Goal: Information Seeking & Learning: Learn about a topic

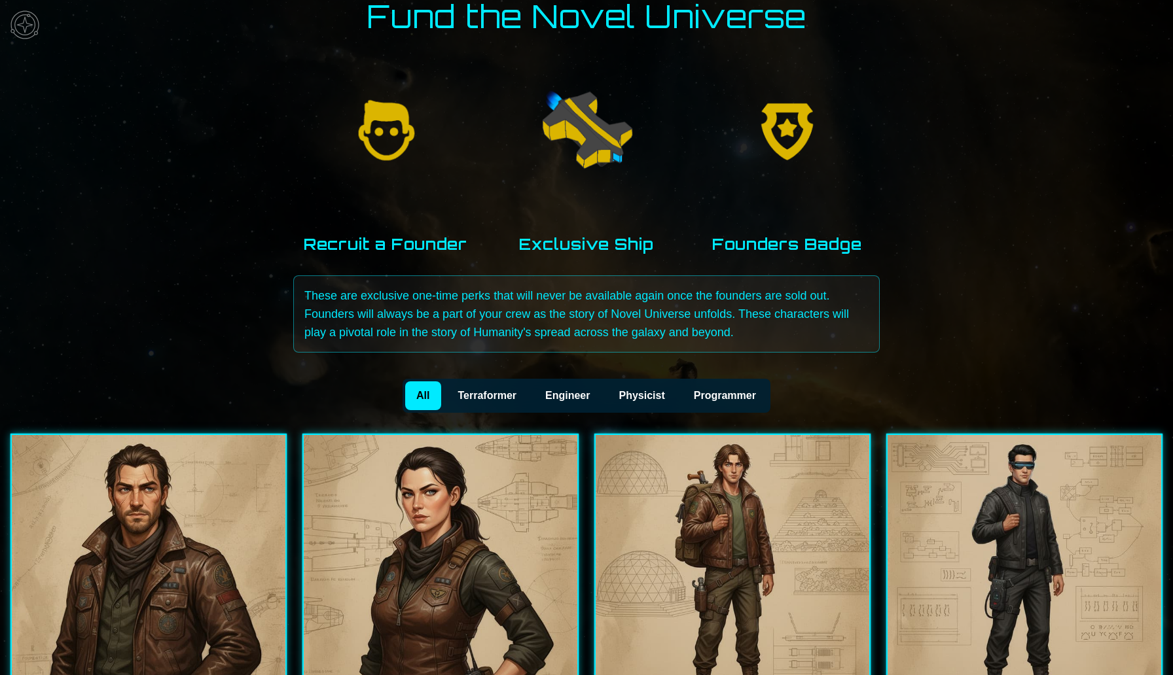
scroll to position [84, 0]
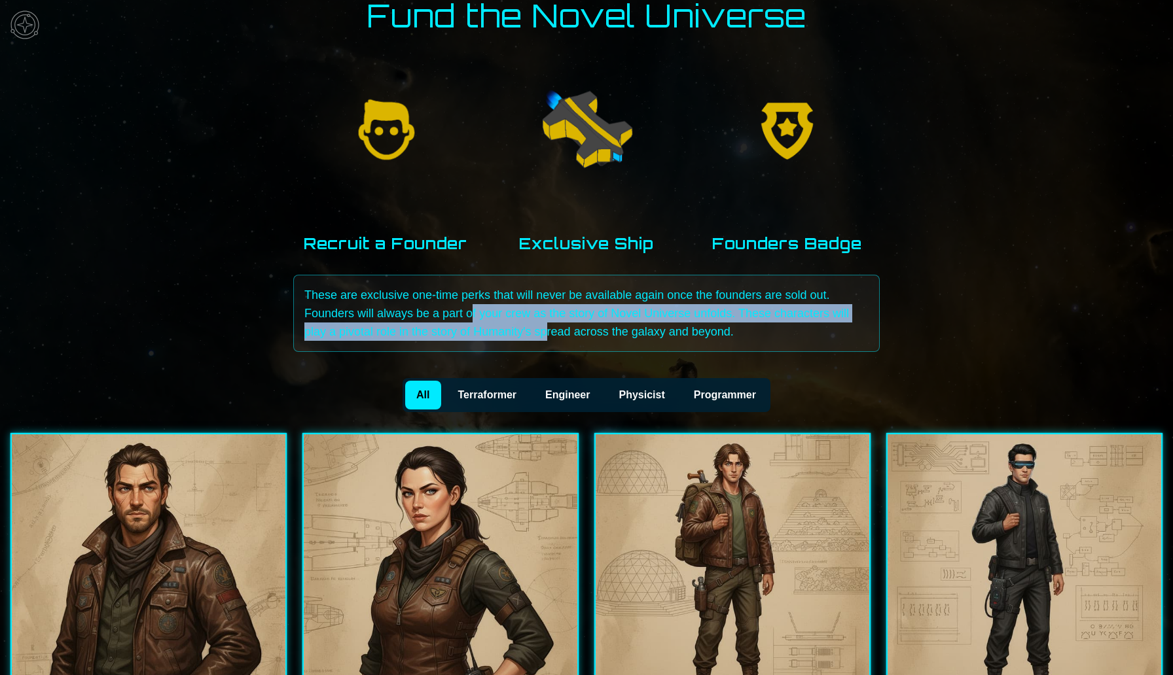
drag, startPoint x: 470, startPoint y: 314, endPoint x: 545, endPoint y: 332, distance: 76.8
click at [545, 332] on p "These are exclusive one-time perks that will never be available again once the …" at bounding box center [586, 313] width 564 height 55
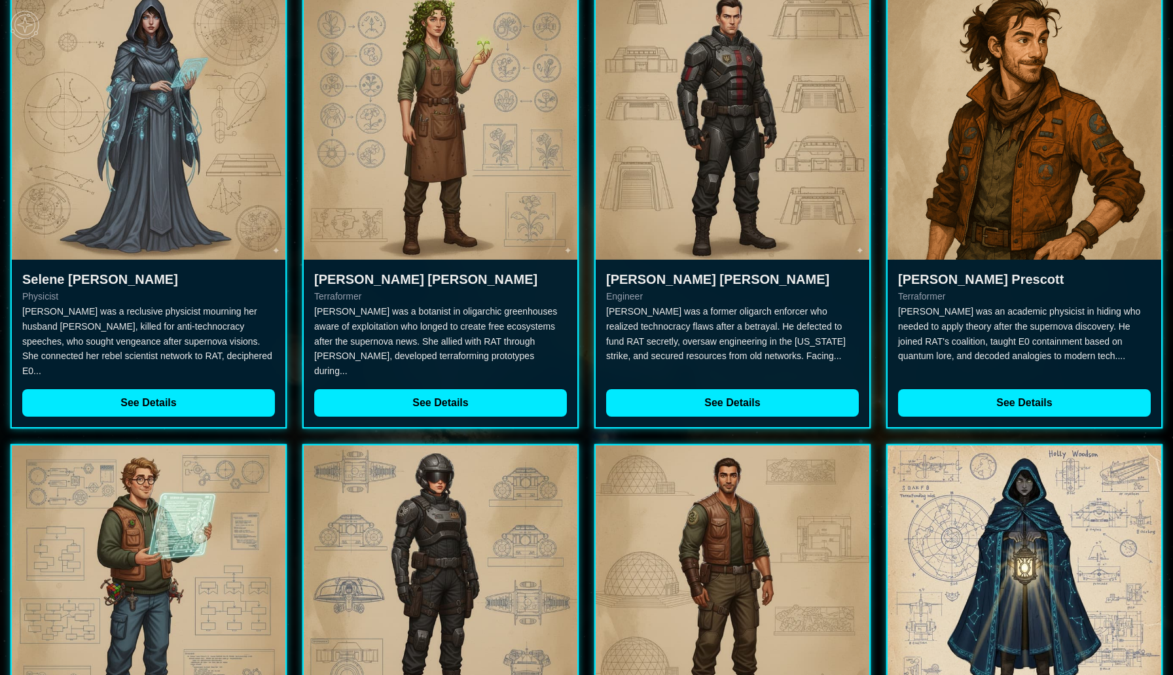
scroll to position [1614, 0]
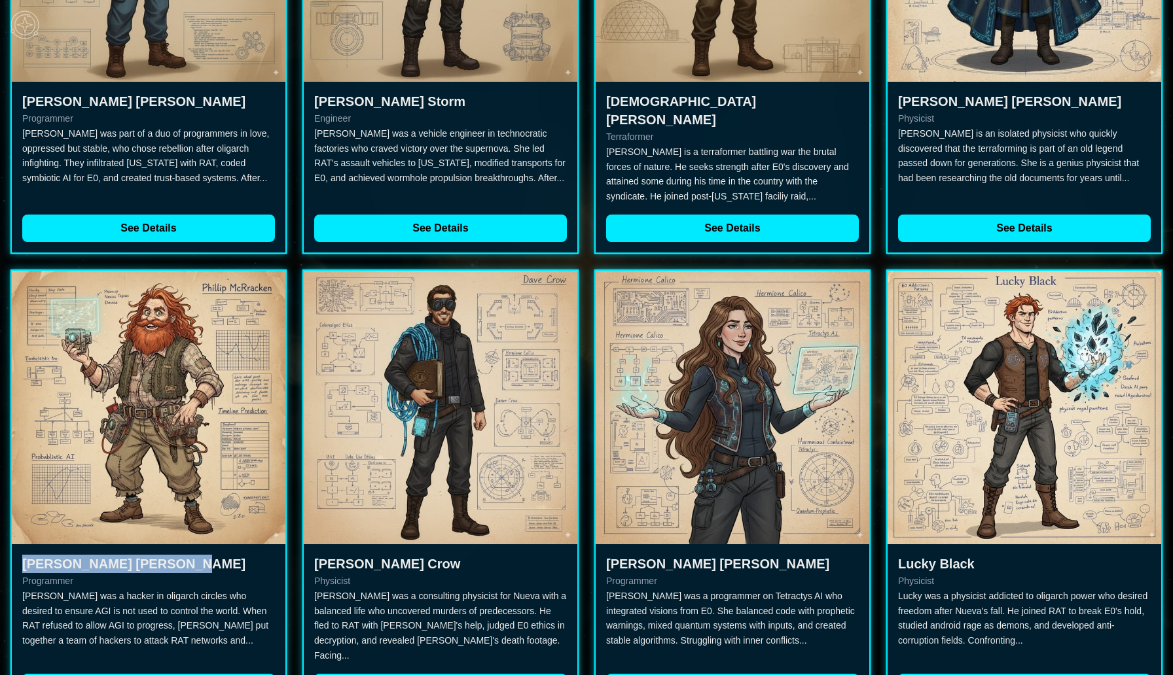
drag, startPoint x: 140, startPoint y: 529, endPoint x: 0, endPoint y: 531, distance: 140.1
copy h3 "[PERSON_NAME]"
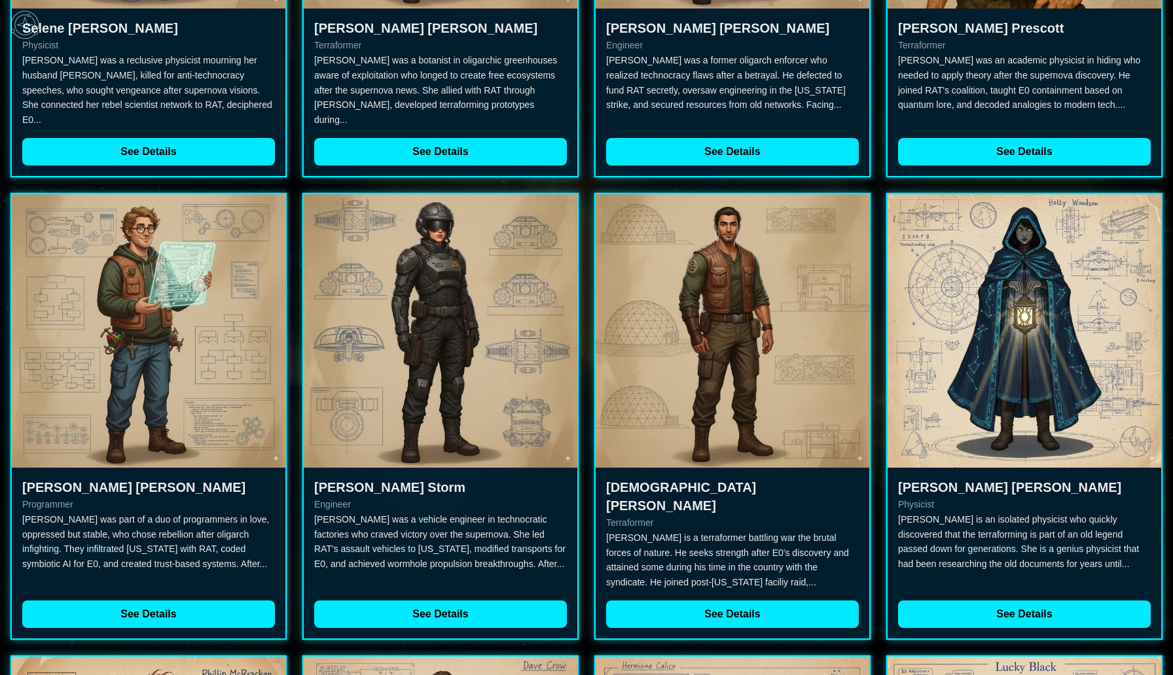
scroll to position [1222, 0]
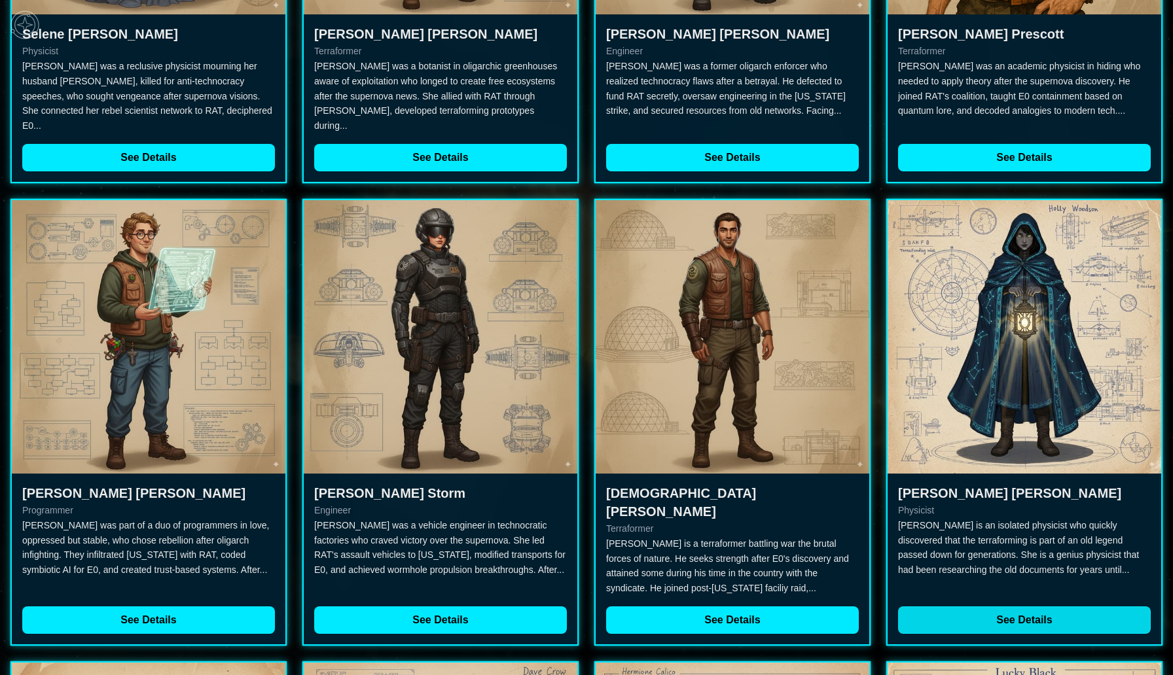
click at [1014, 607] on button "See Details" at bounding box center [1024, 620] width 253 height 27
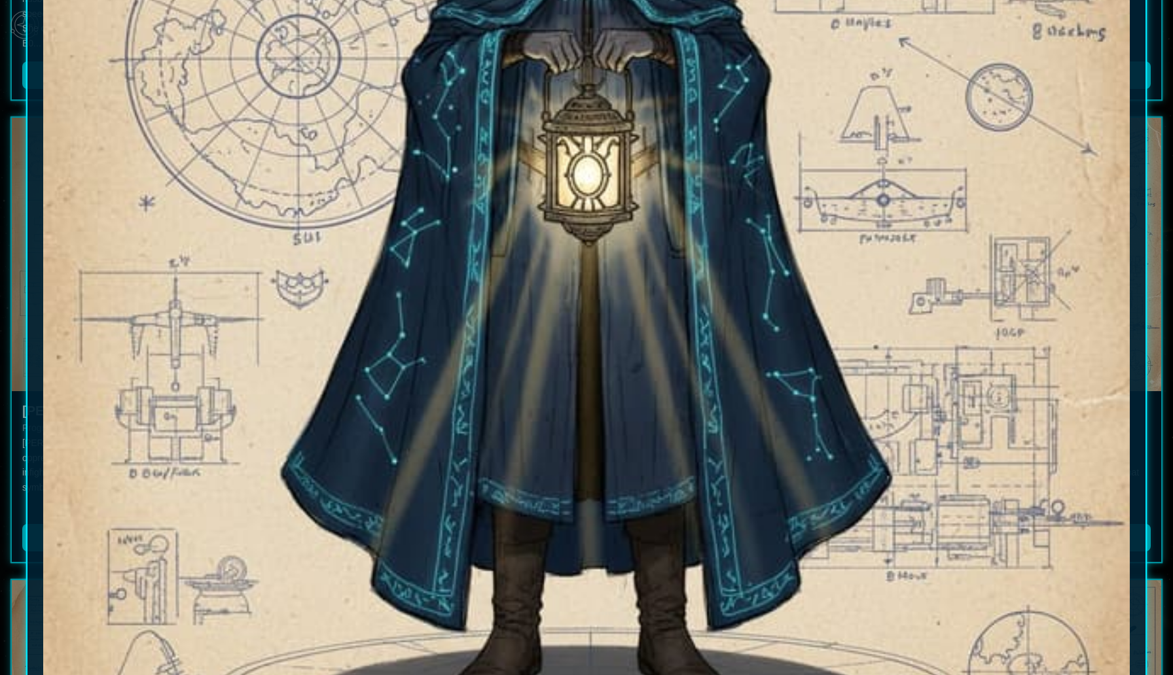
scroll to position [0, 0]
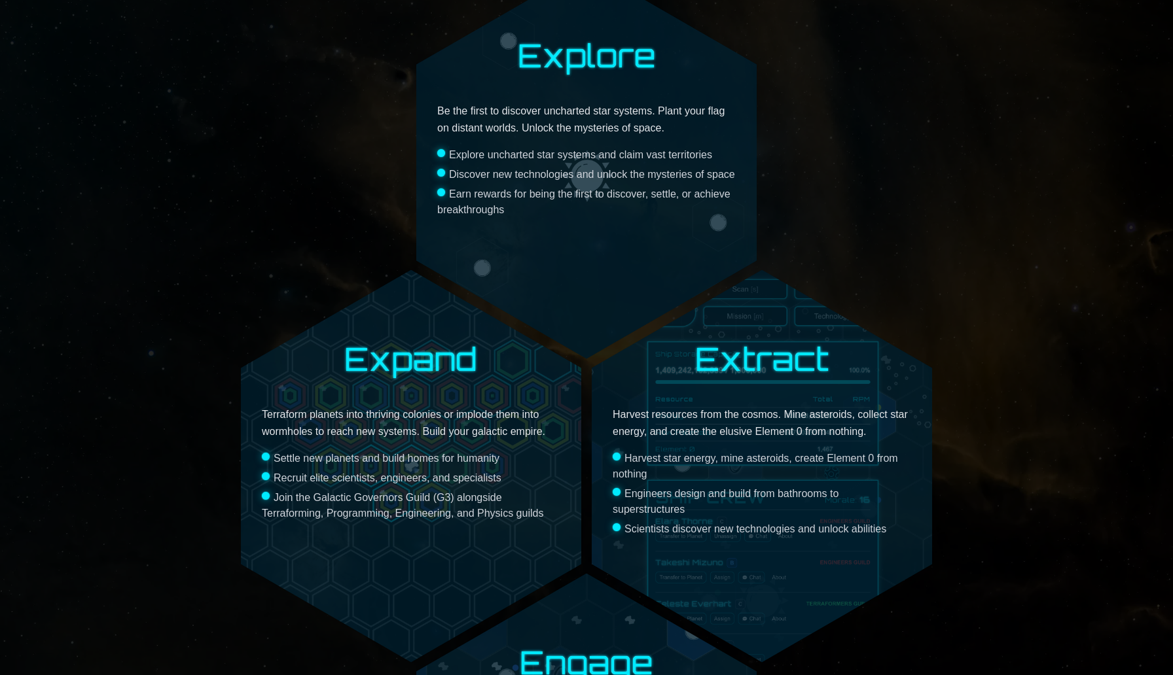
scroll to position [557, 0]
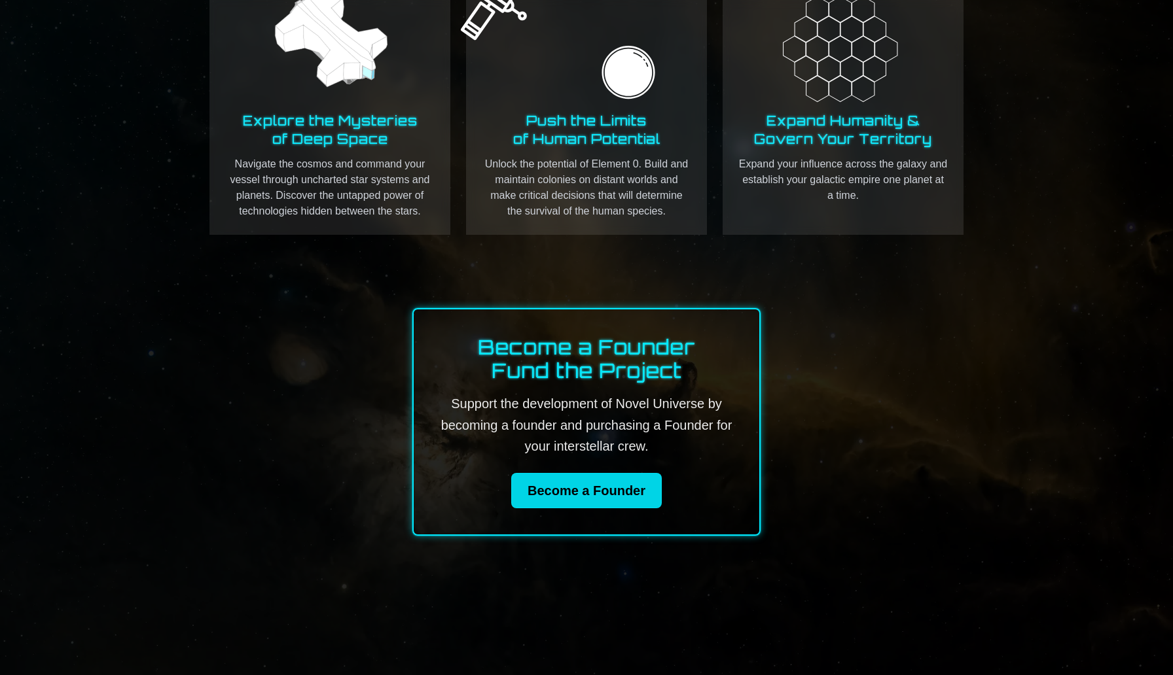
click at [589, 500] on link "Become a Founder" at bounding box center [586, 490] width 151 height 35
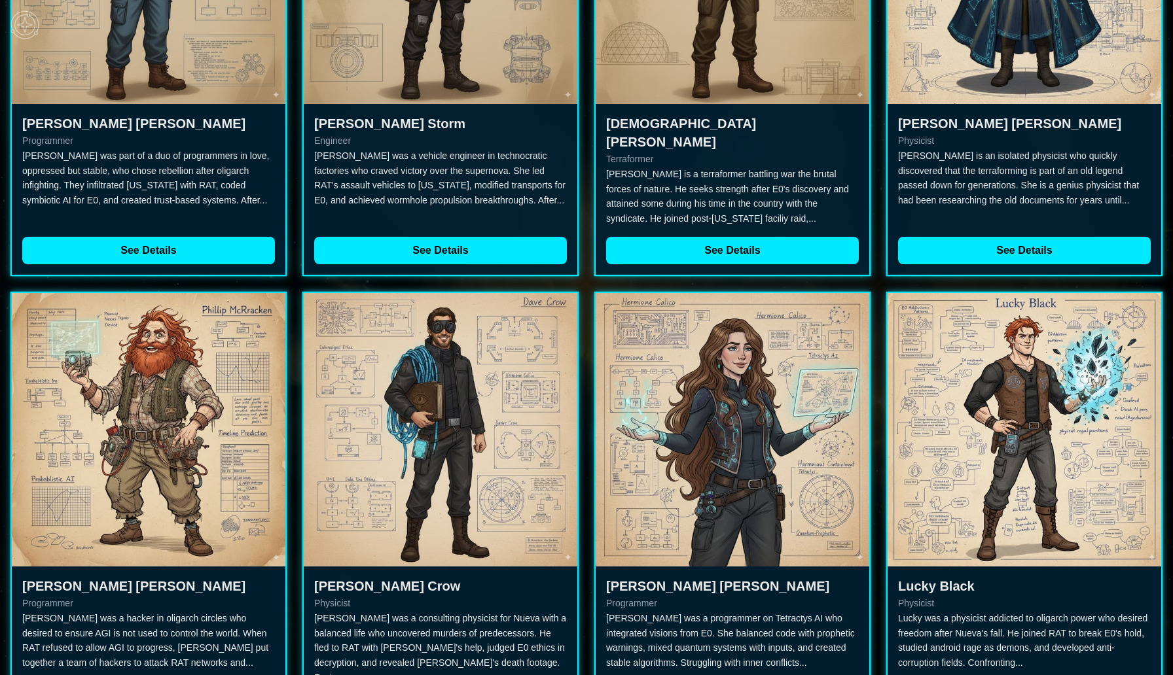
scroll to position [1614, 0]
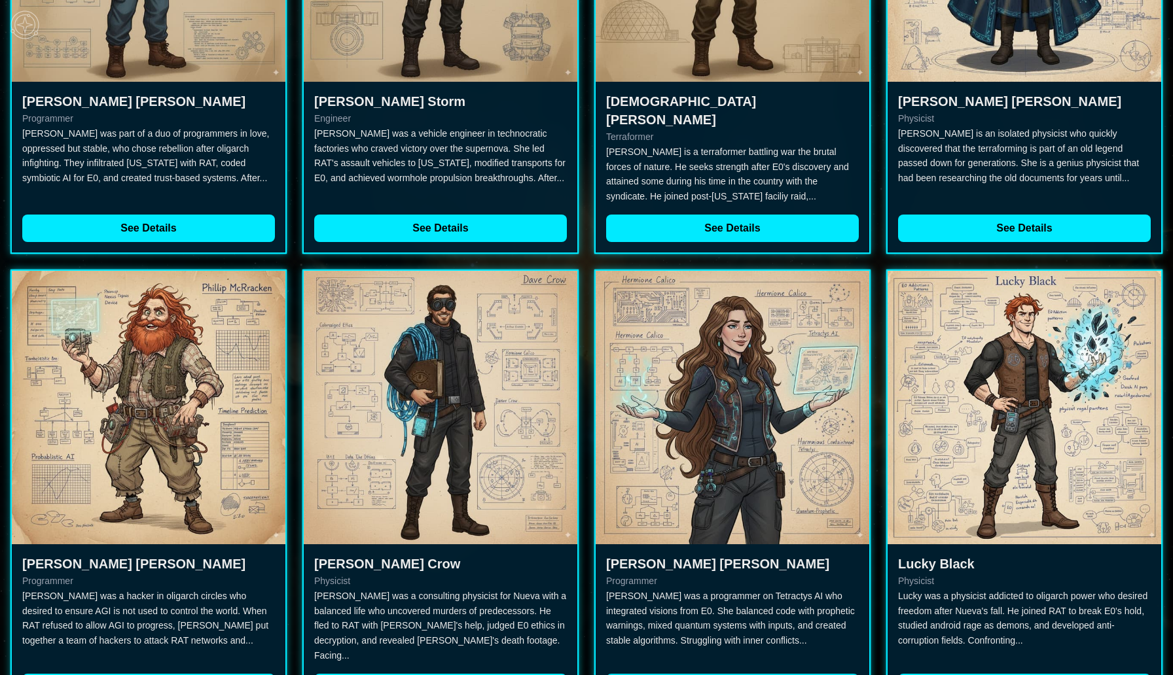
click at [724, 674] on button "See Details" at bounding box center [732, 687] width 253 height 27
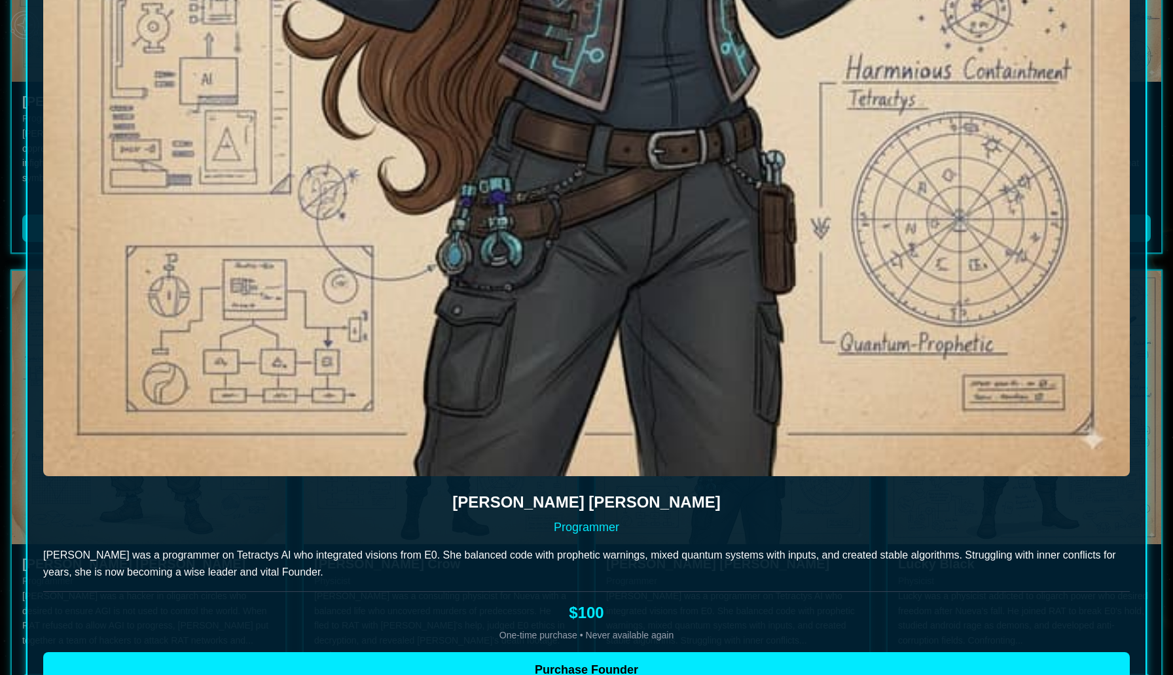
scroll to position [709, 0]
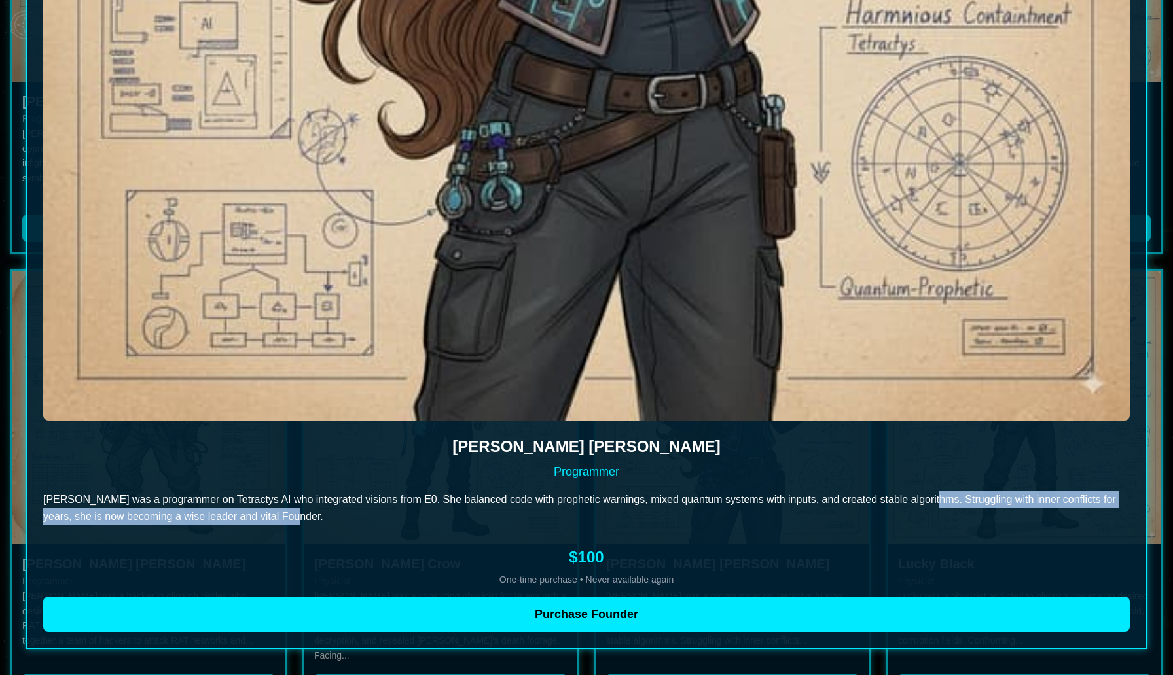
drag, startPoint x: 926, startPoint y: 499, endPoint x: 928, endPoint y: 522, distance: 23.6
click at [928, 522] on p "[PERSON_NAME] was a programmer on Tetractys AI who integrated visions from E0. …" at bounding box center [586, 508] width 1086 height 34
copy p "Struggling with inner conflicts for years, she is now becoming a wise leader an…"
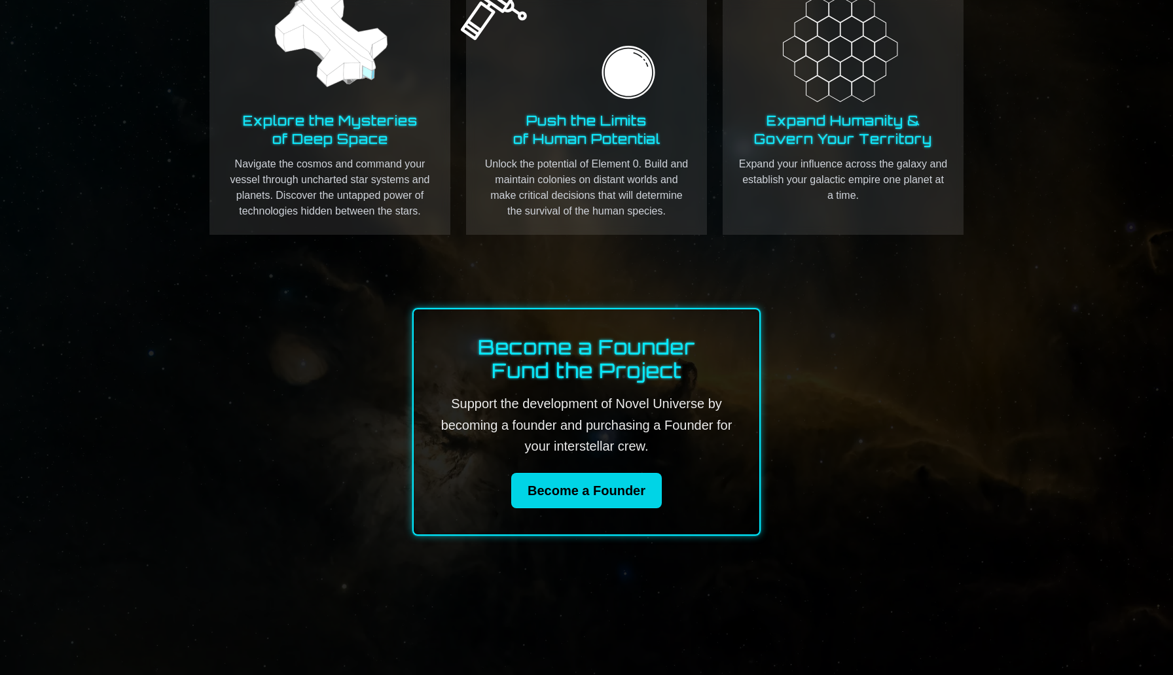
click at [636, 485] on link "Become a Founder" at bounding box center [586, 490] width 151 height 35
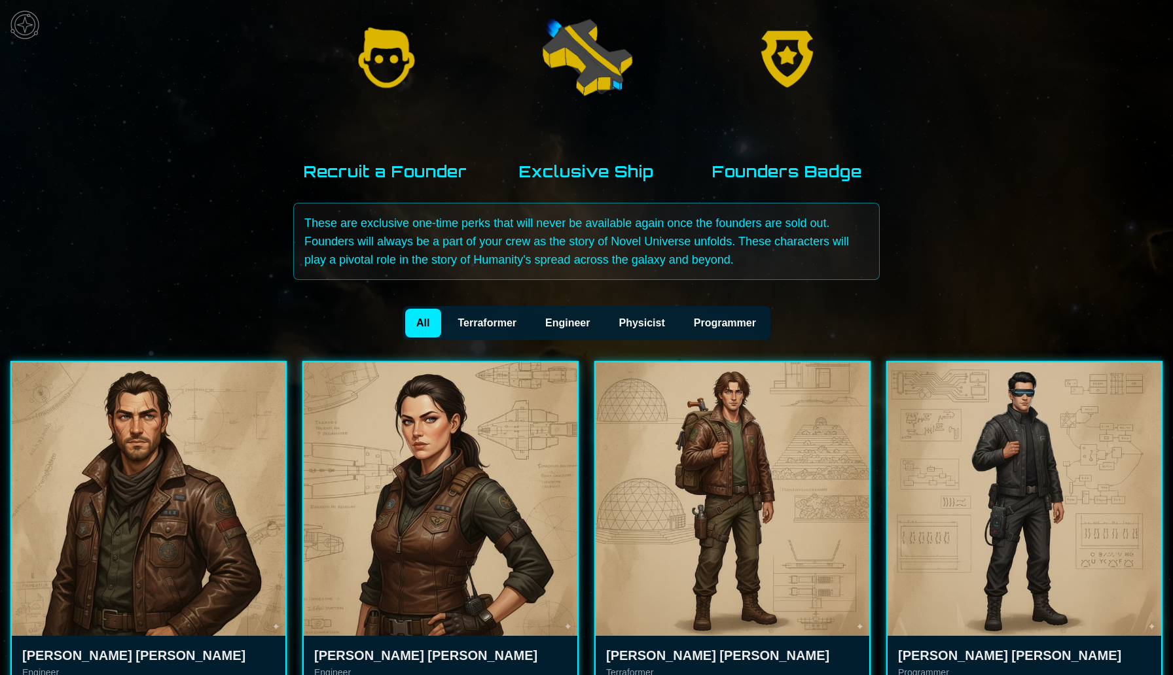
scroll to position [217, 0]
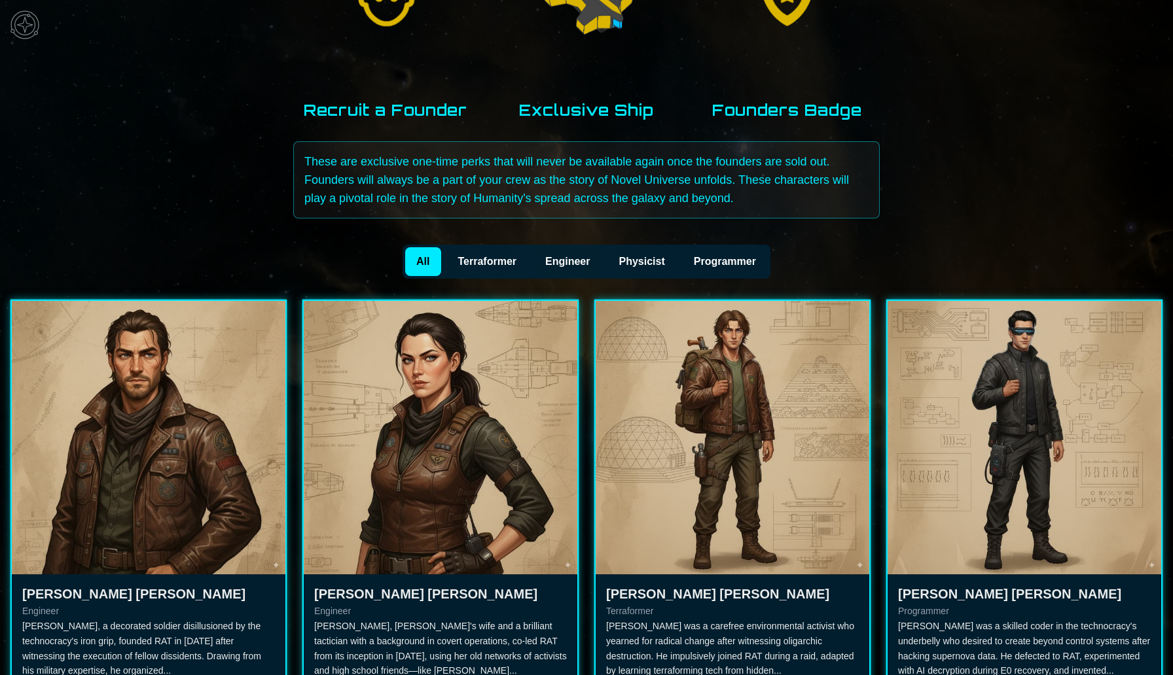
click at [496, 262] on button "Terraformer" at bounding box center [487, 261] width 82 height 29
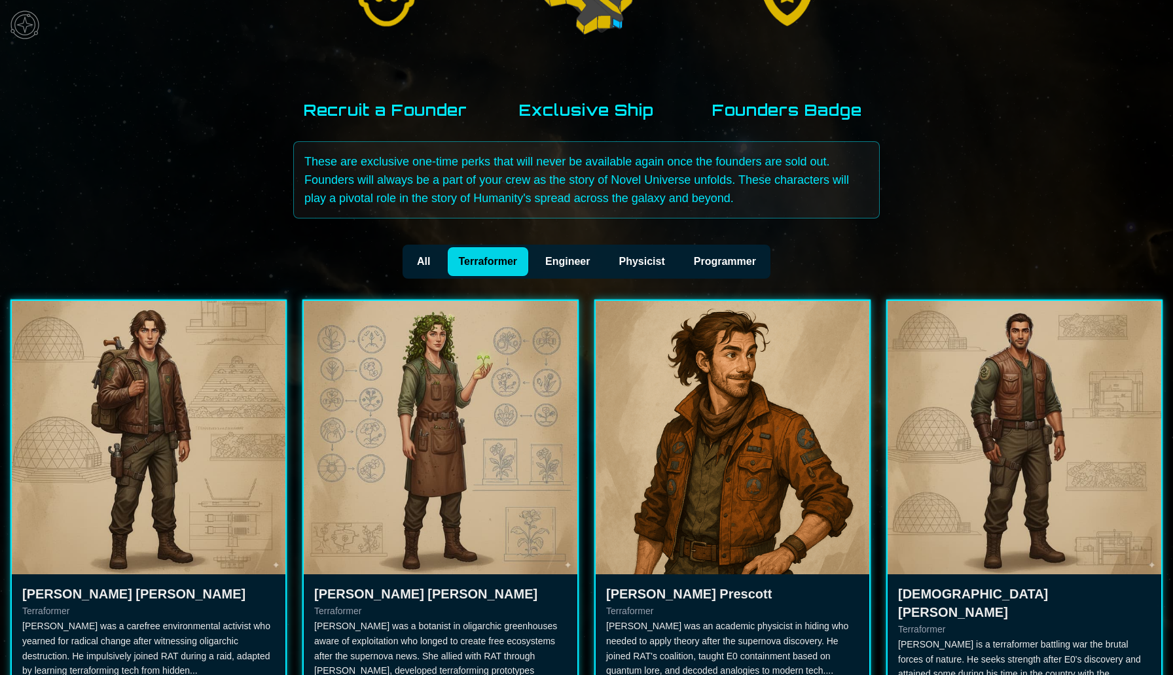
scroll to position [281, 0]
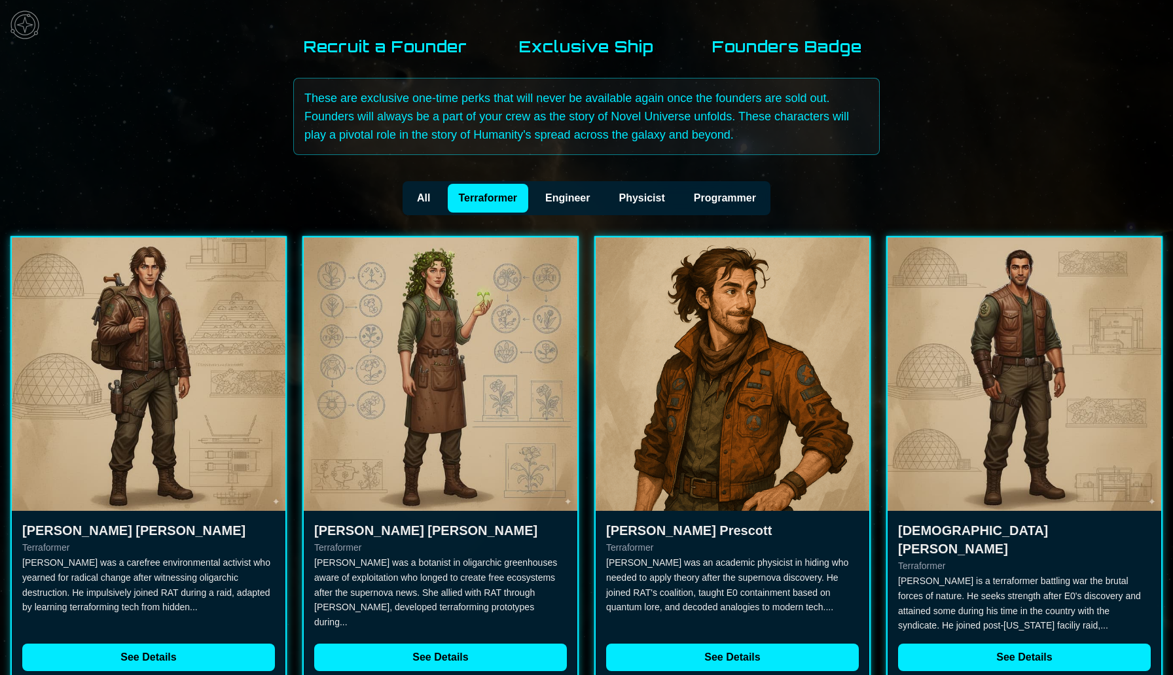
click at [705, 196] on button "Programmer" at bounding box center [725, 198] width 86 height 29
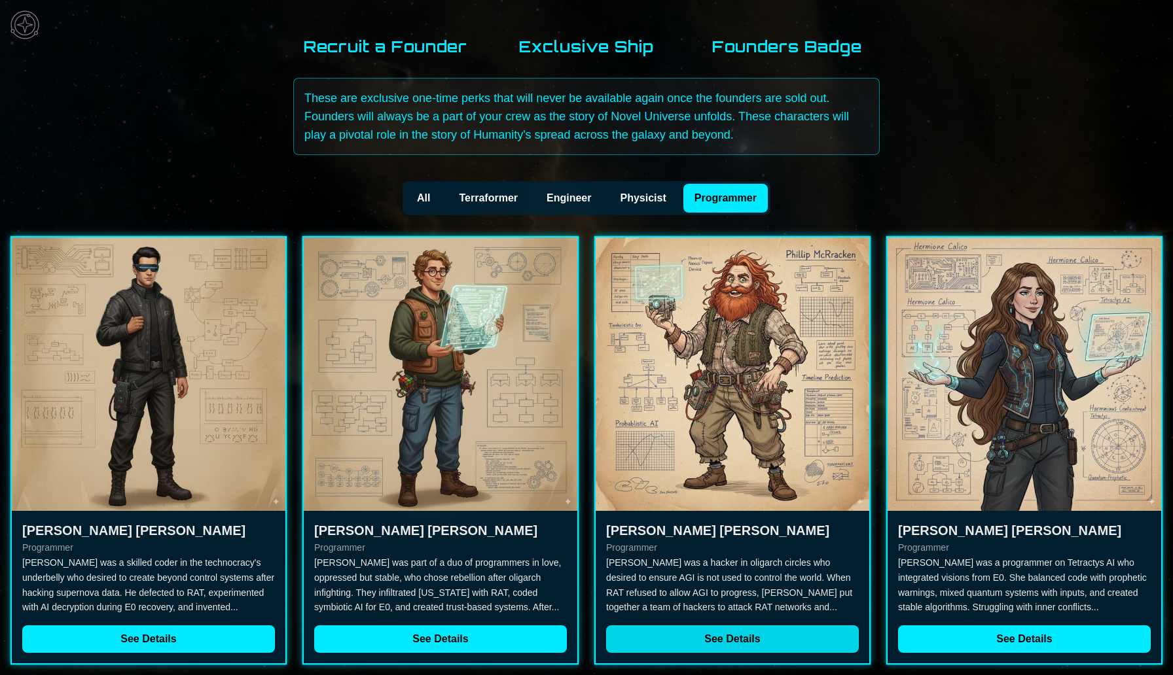
click at [737, 641] on button "See Details" at bounding box center [732, 639] width 253 height 27
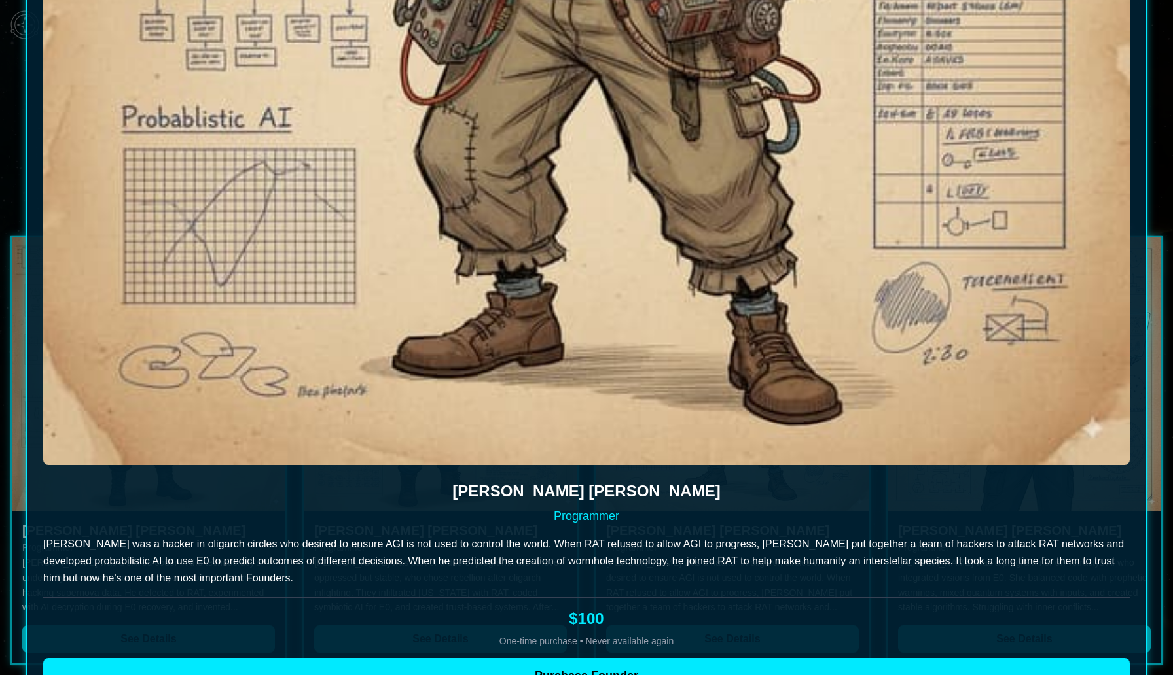
scroll to position [668, 0]
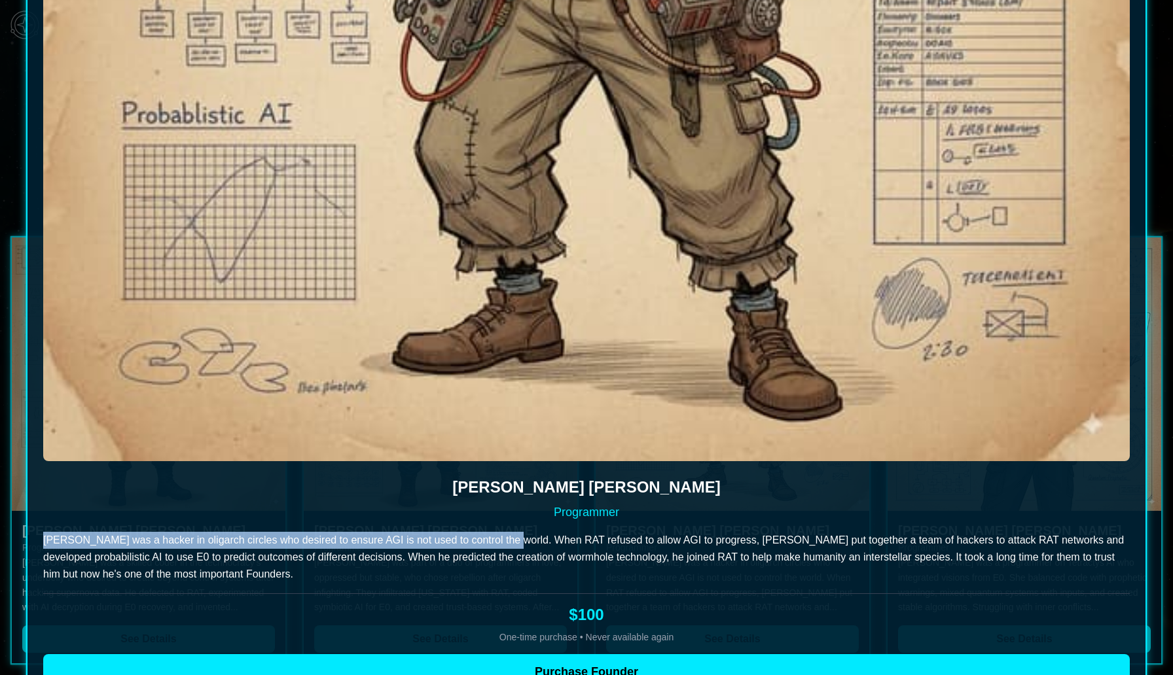
drag, startPoint x: 494, startPoint y: 541, endPoint x: 44, endPoint y: 538, distance: 449.6
click at [44, 538] on p "[PERSON_NAME] was a hacker in oligarch circles who desired to ensure AGI is not…" at bounding box center [586, 557] width 1086 height 51
copy p "[PERSON_NAME] was a hacker in oligarch circles who desired to ensure AGI is not…"
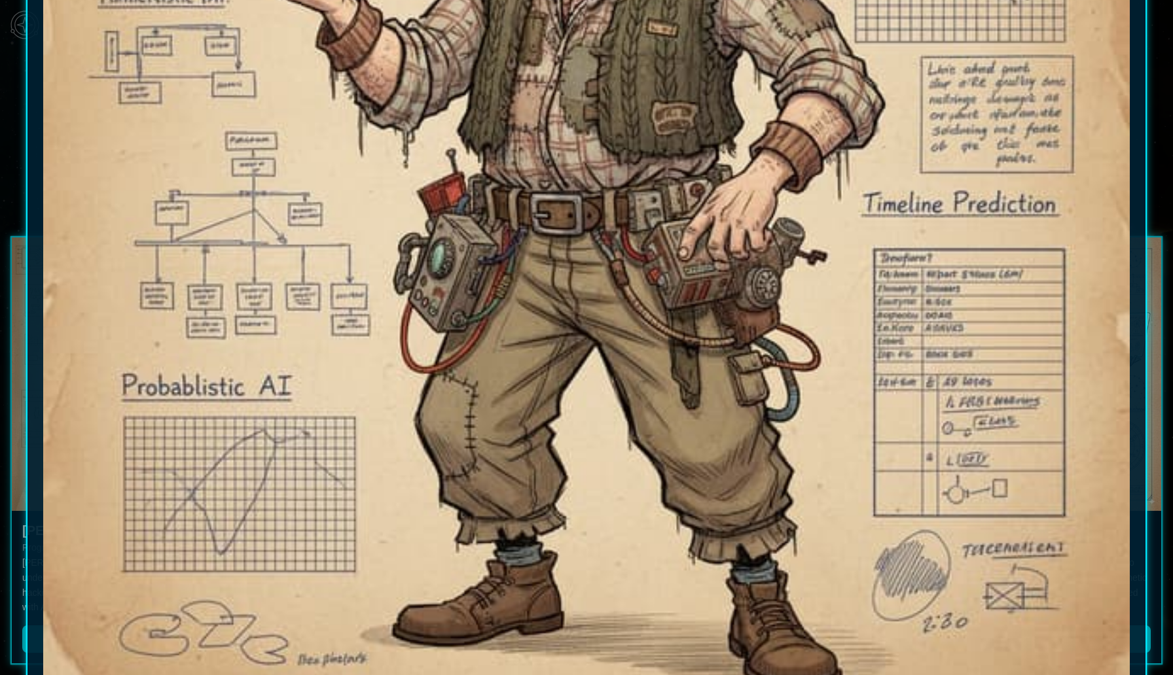
scroll to position [398, 0]
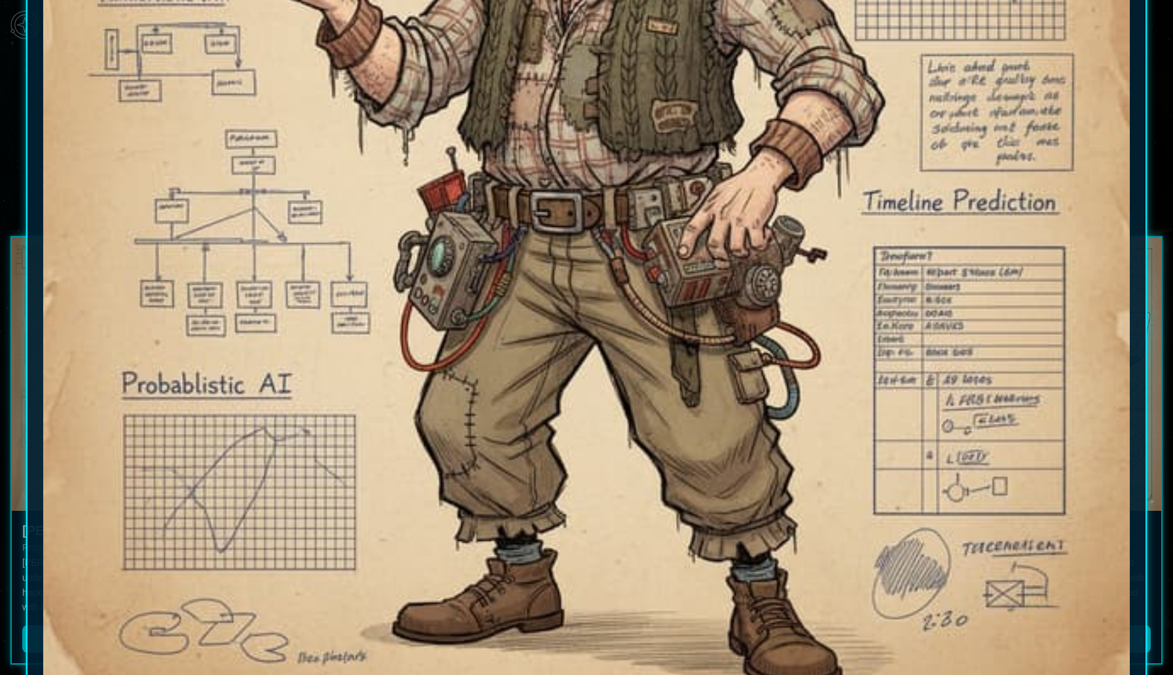
scroll to position [557, 0]
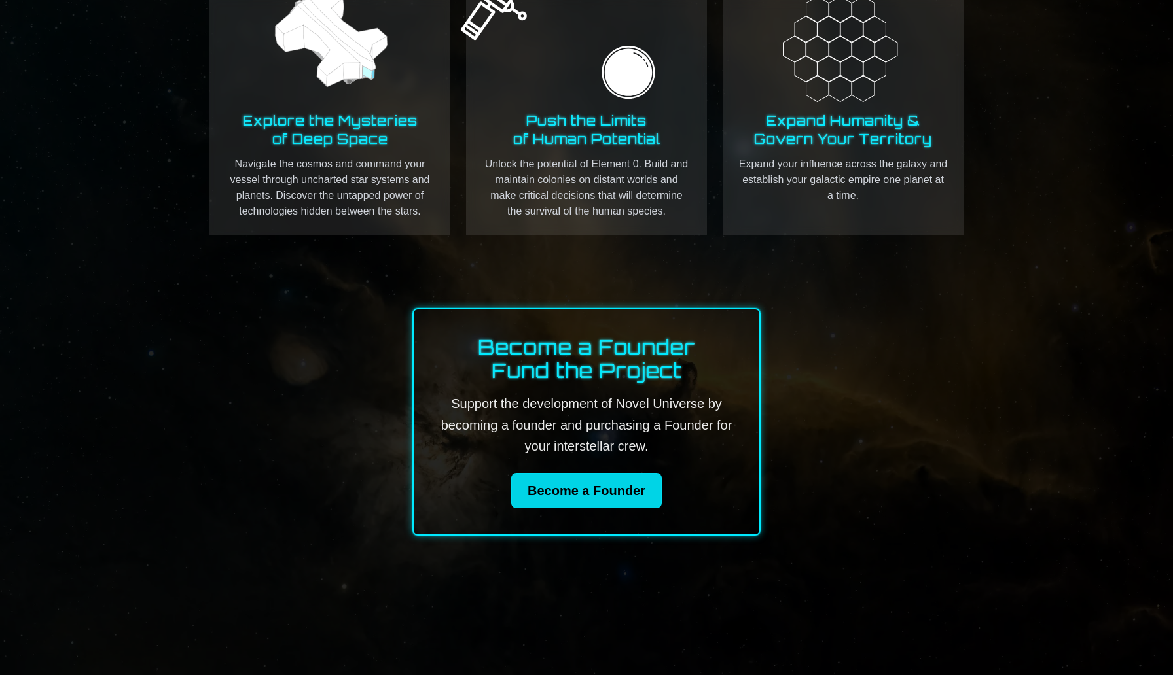
click at [531, 491] on link "Become a Founder" at bounding box center [586, 490] width 151 height 35
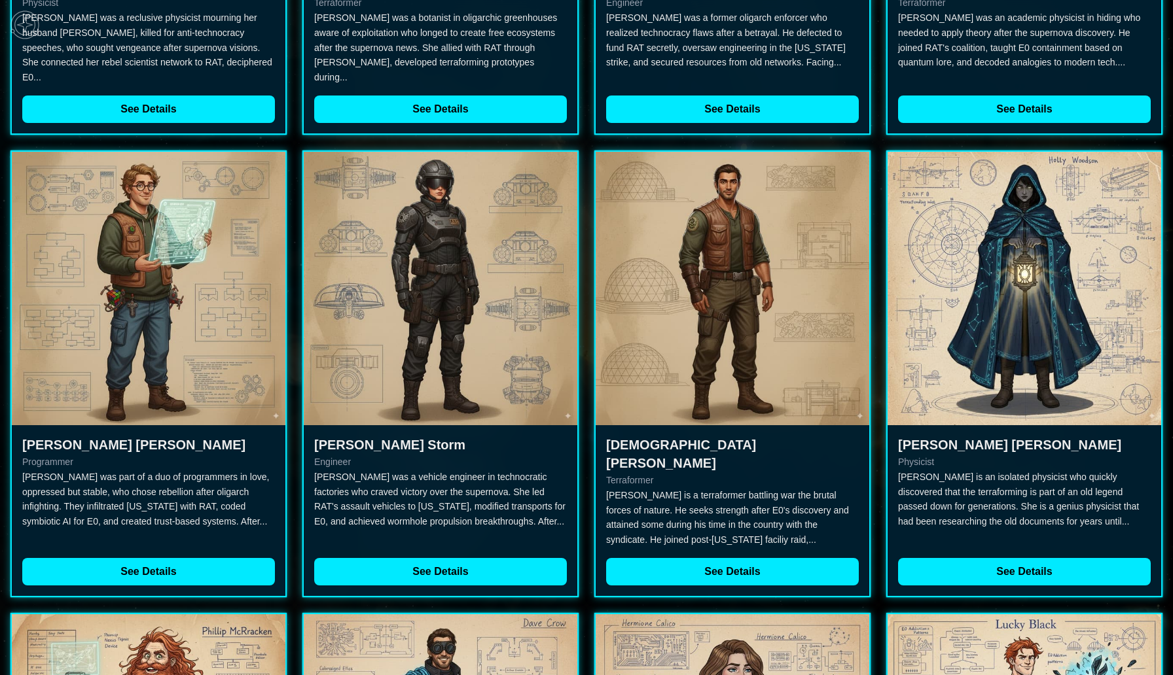
scroll to position [1614, 0]
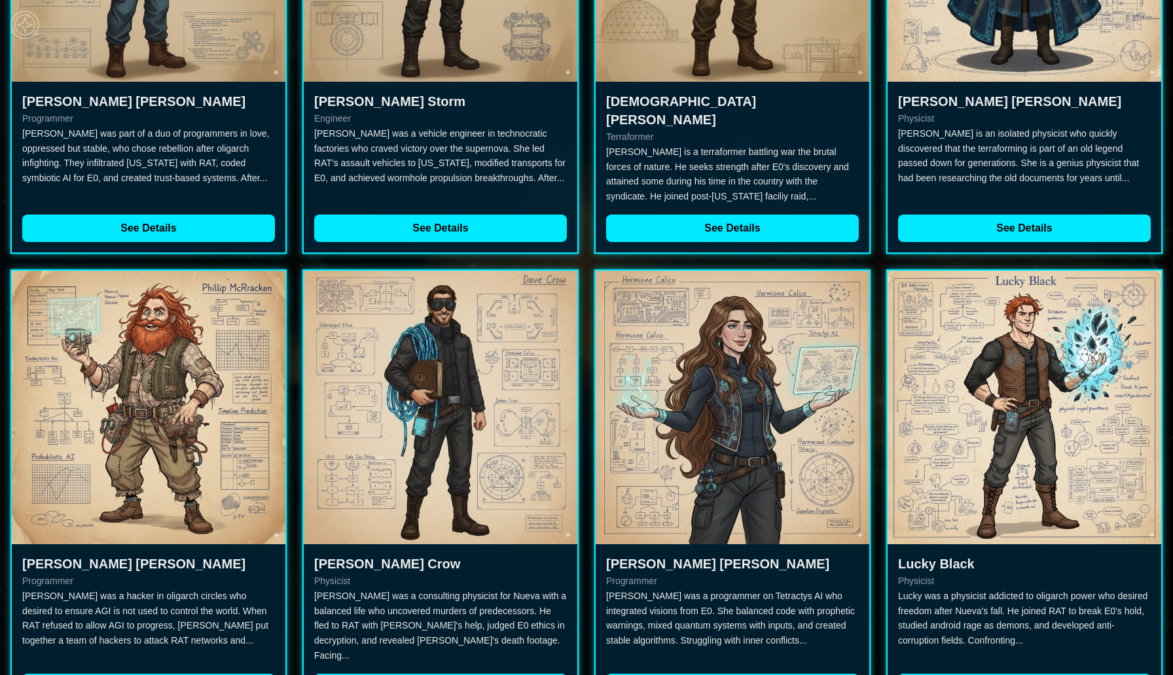
click at [456, 423] on img at bounding box center [441, 408] width 274 height 274
click at [442, 674] on button "See Details" at bounding box center [440, 687] width 253 height 27
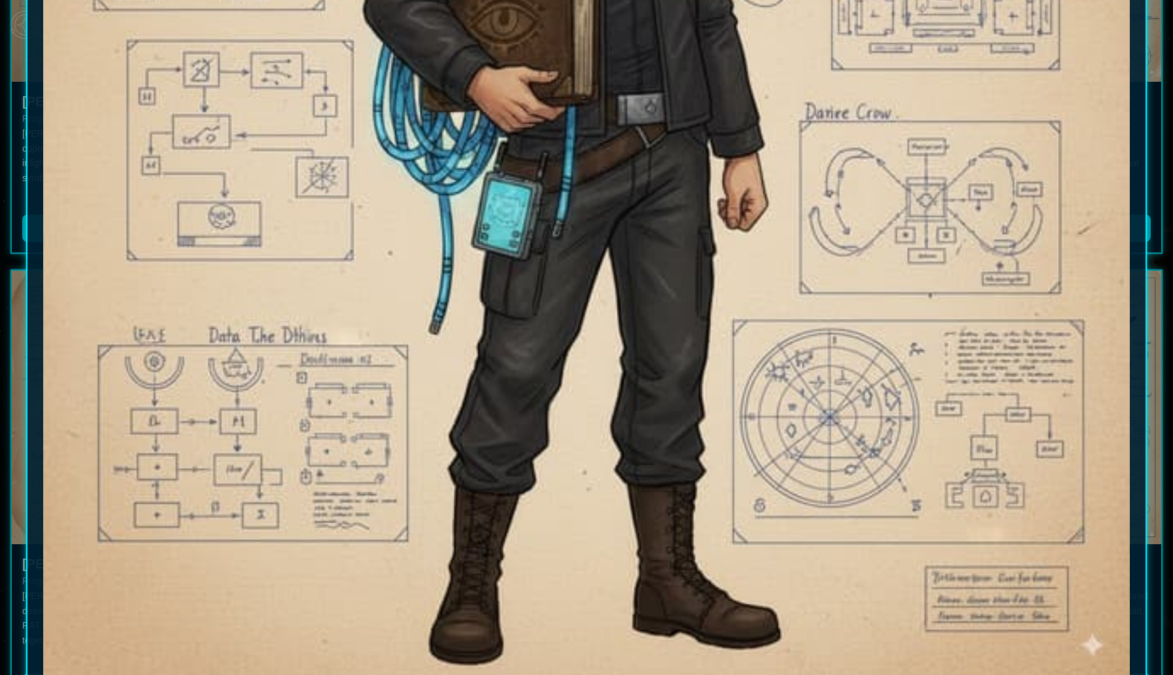
scroll to position [709, 0]
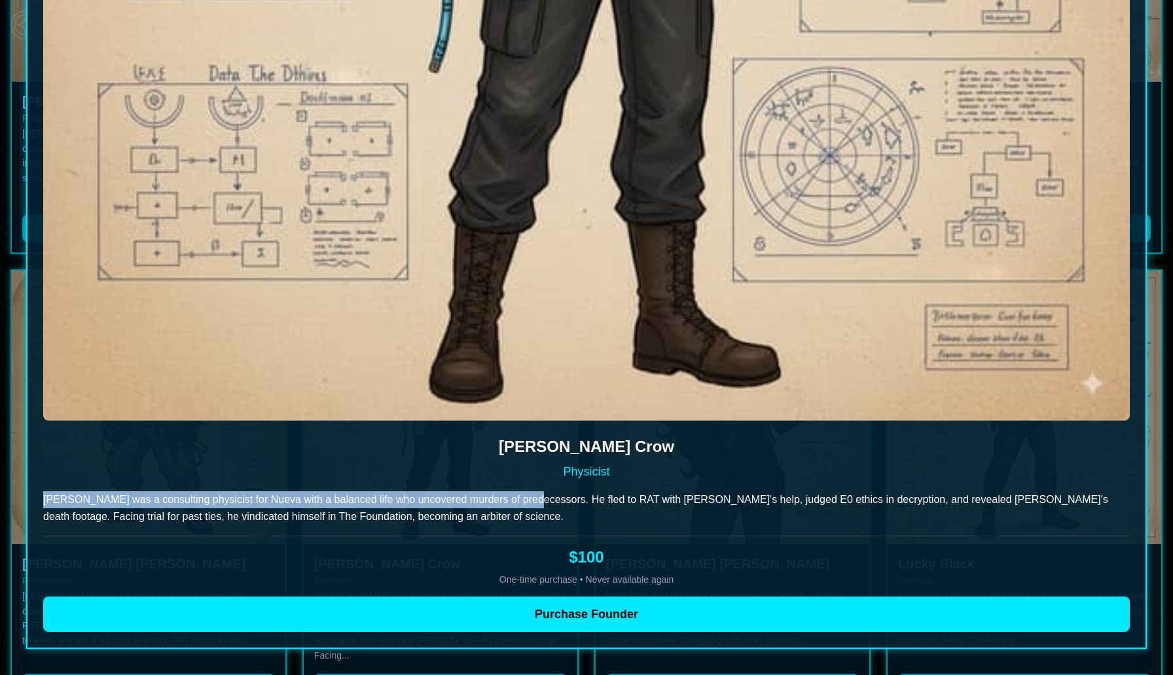
drag, startPoint x: 526, startPoint y: 501, endPoint x: 52, endPoint y: 482, distance: 474.1
click at [52, 482] on div "[PERSON_NAME] Physicist [PERSON_NAME] was a consulting physicist for Nueva with…" at bounding box center [586, 534] width 1086 height 196
copy p "[PERSON_NAME] was a consulting physicist for Nueva with a balanced life who unc…"
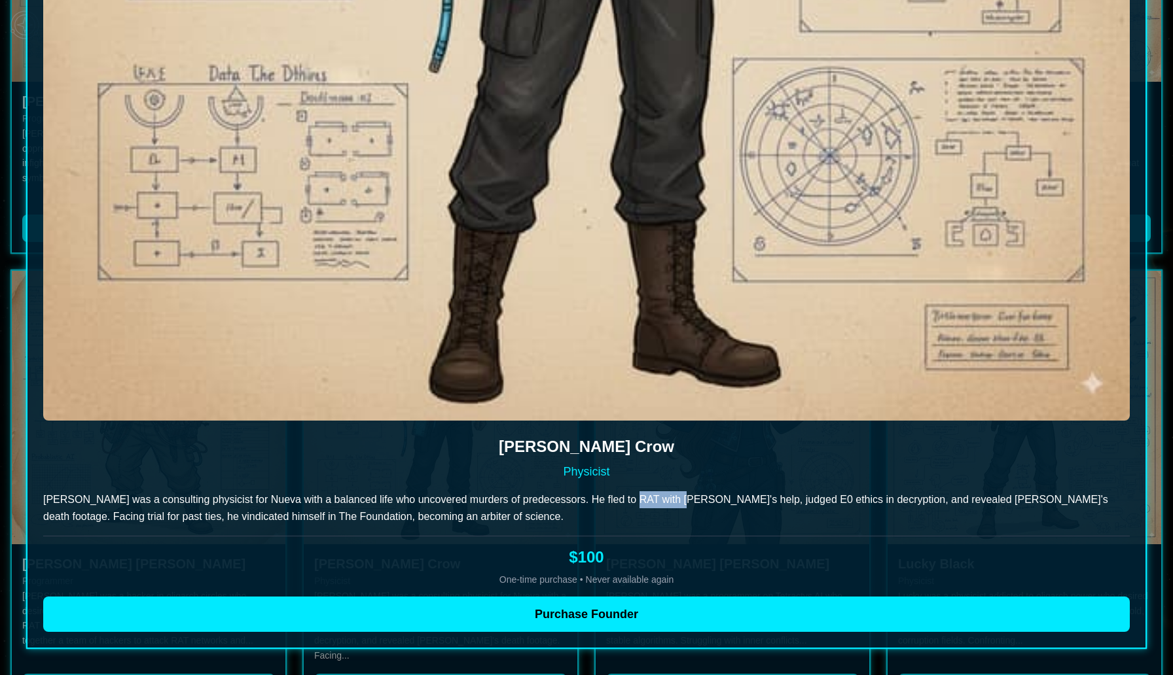
drag, startPoint x: 669, startPoint y: 501, endPoint x: 621, endPoint y: 500, distance: 48.4
click at [621, 500] on p "[PERSON_NAME] was a consulting physicist for Nueva with a balanced life who unc…" at bounding box center [586, 508] width 1086 height 34
copy p "PlinkoTink"
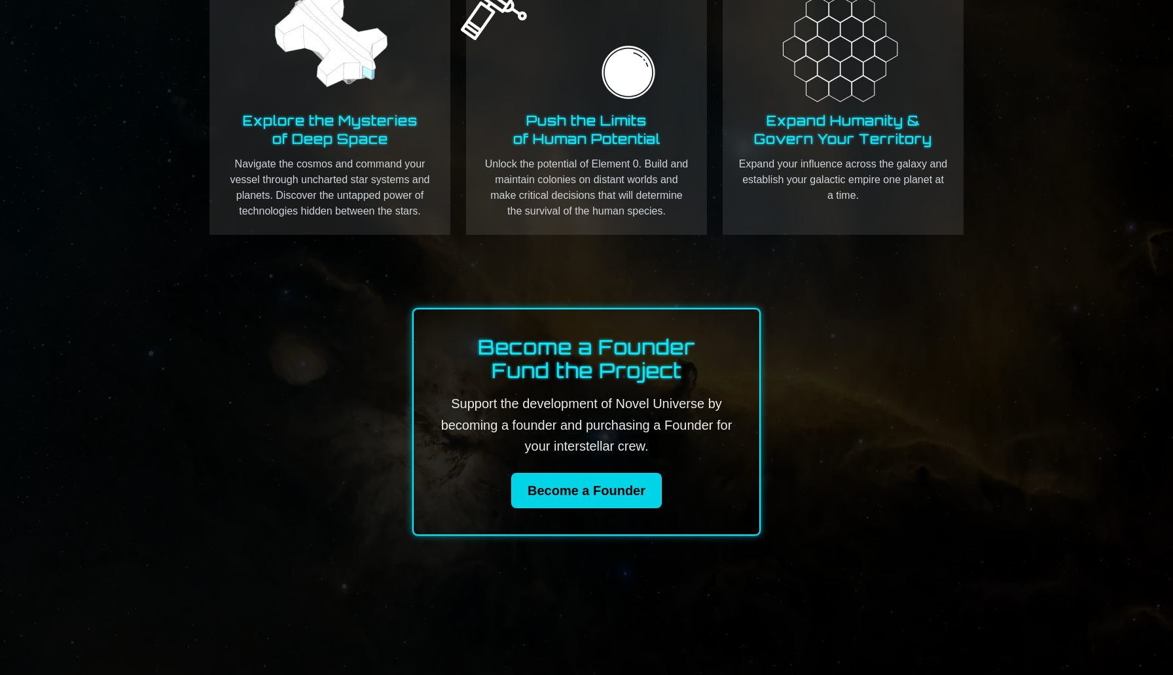
click at [575, 488] on link "Become a Founder" at bounding box center [586, 490] width 151 height 35
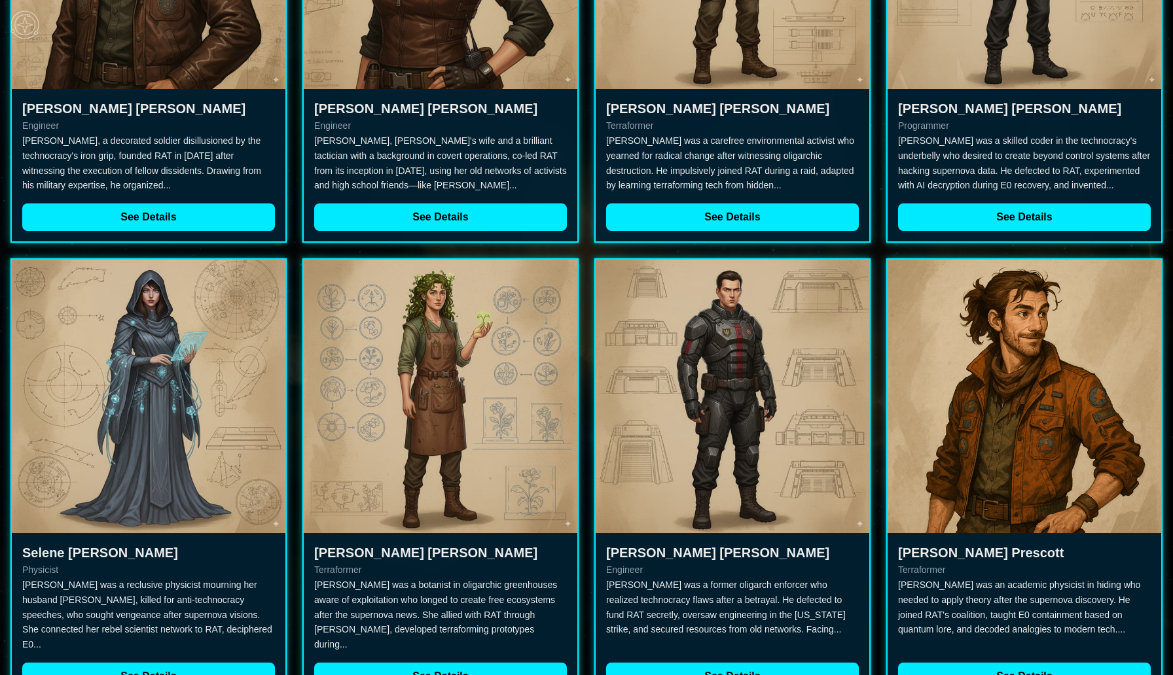
scroll to position [701, 0]
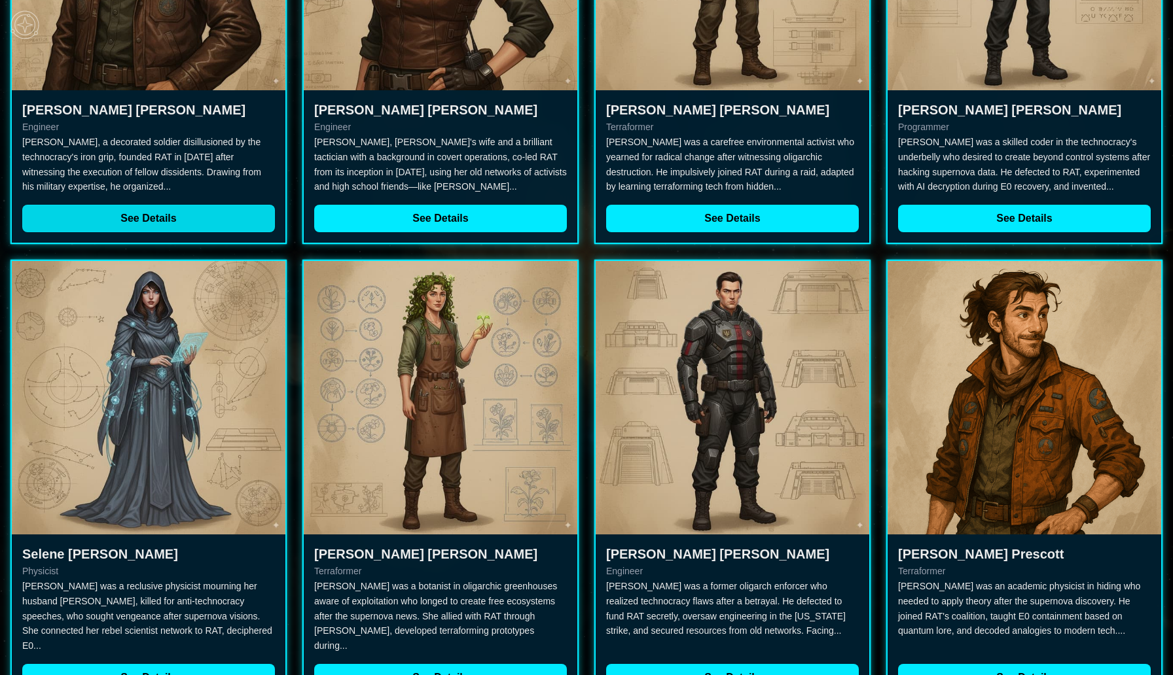
click at [119, 219] on button "See Details" at bounding box center [148, 218] width 253 height 27
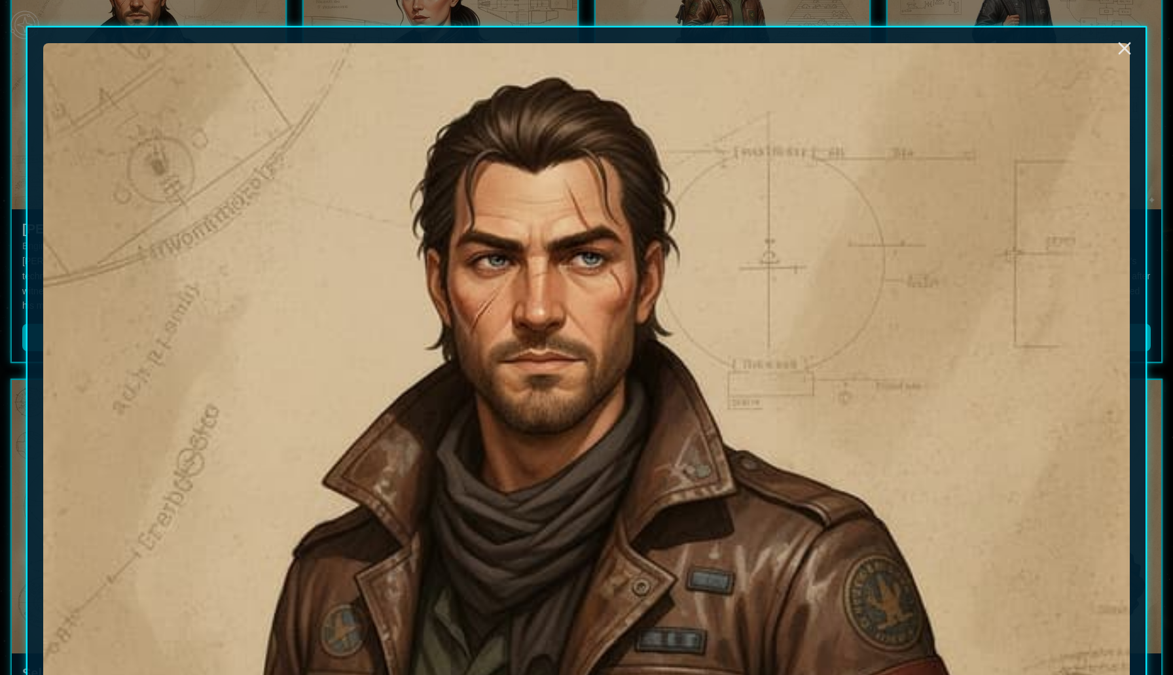
scroll to position [0, 0]
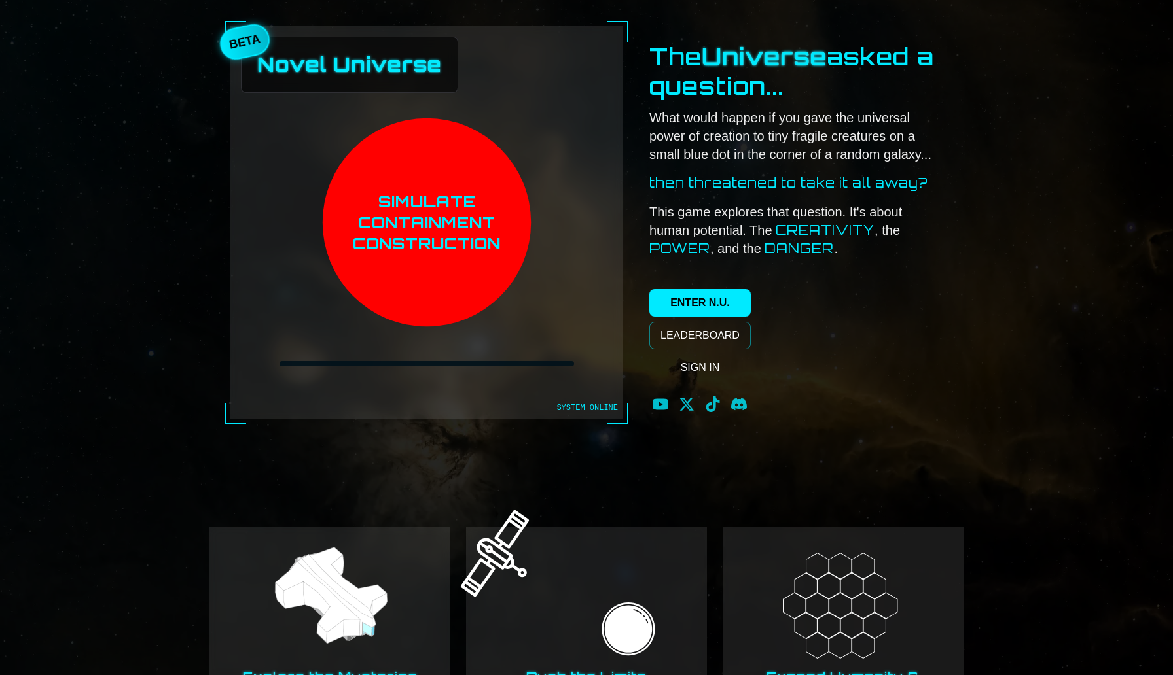
scroll to position [557, 0]
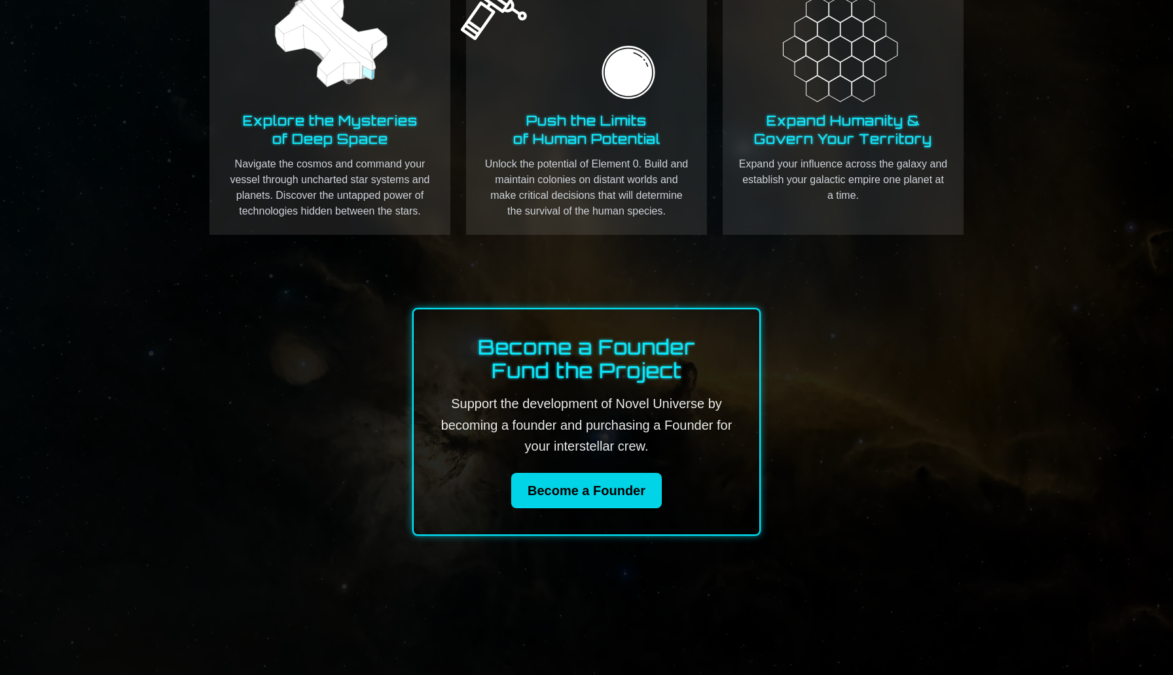
click at [567, 496] on link "Become a Founder" at bounding box center [586, 490] width 151 height 35
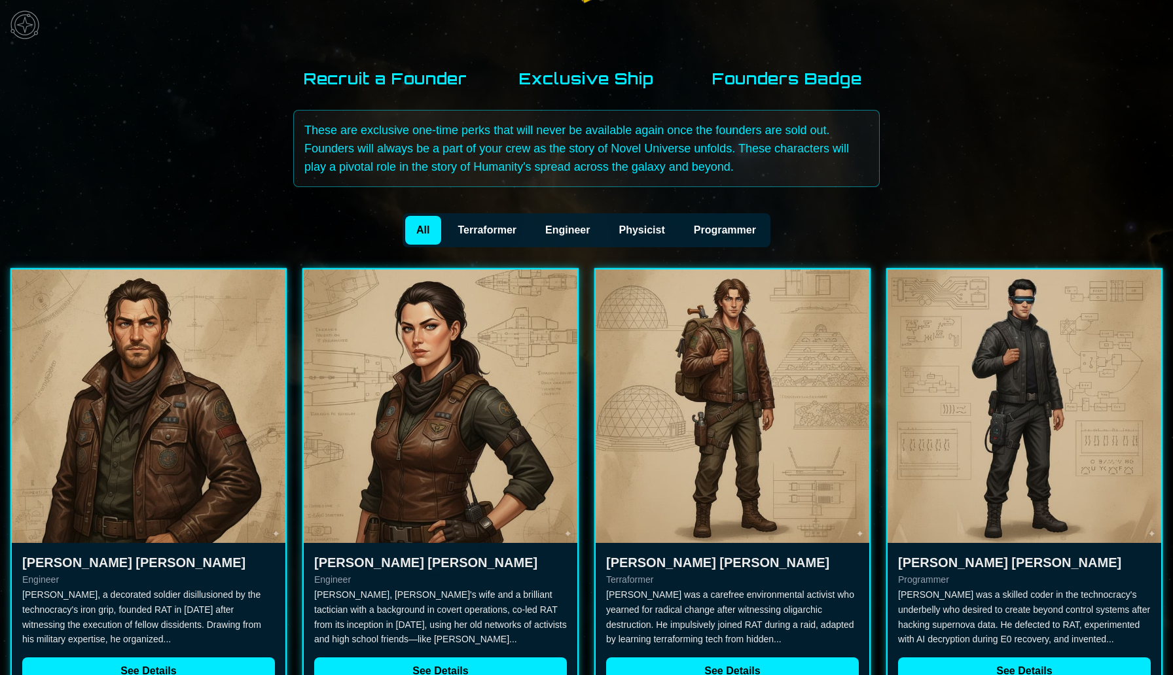
scroll to position [257, 0]
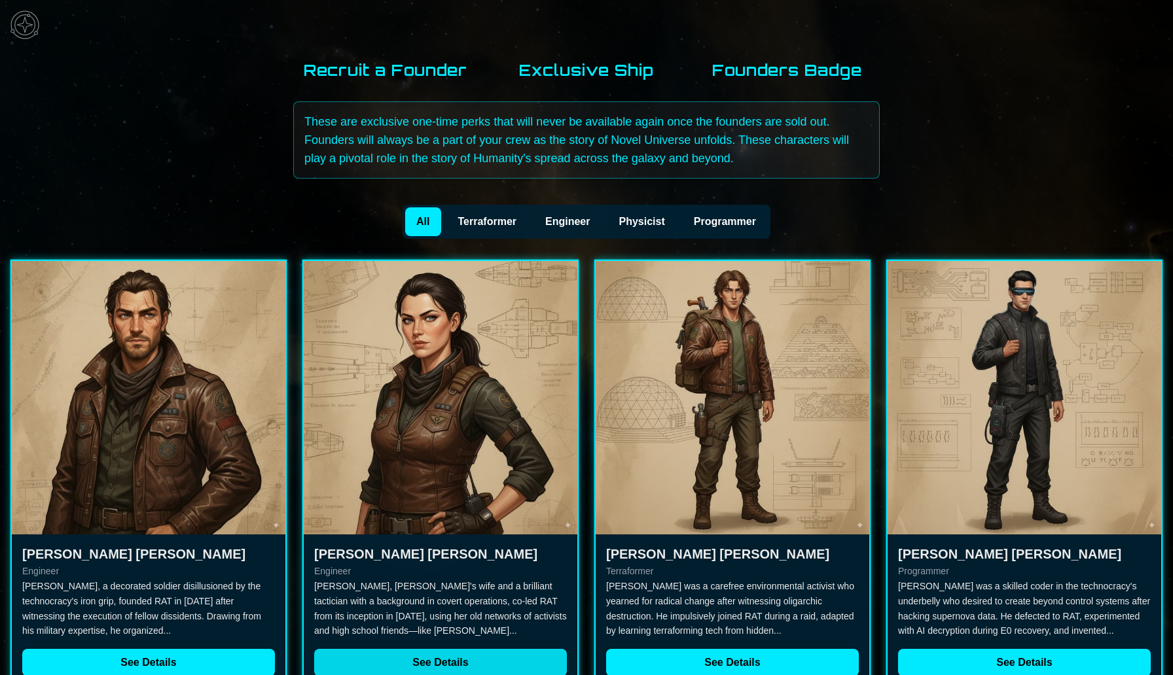
click at [448, 668] on button "See Details" at bounding box center [440, 662] width 253 height 27
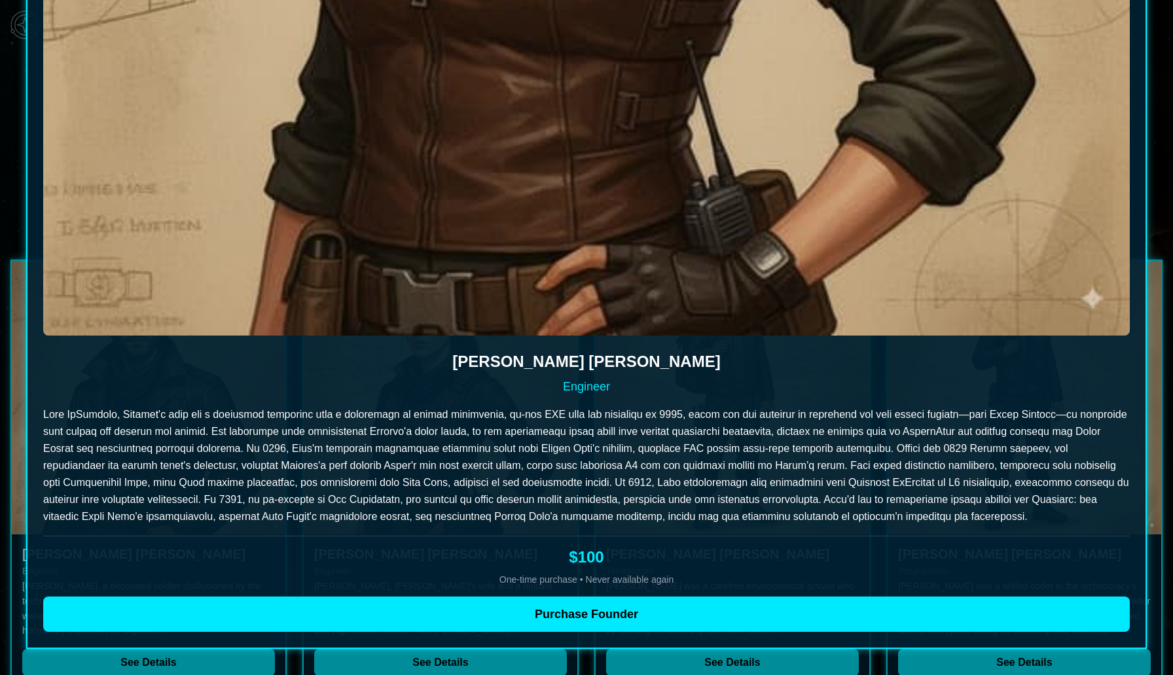
scroll to position [857, 0]
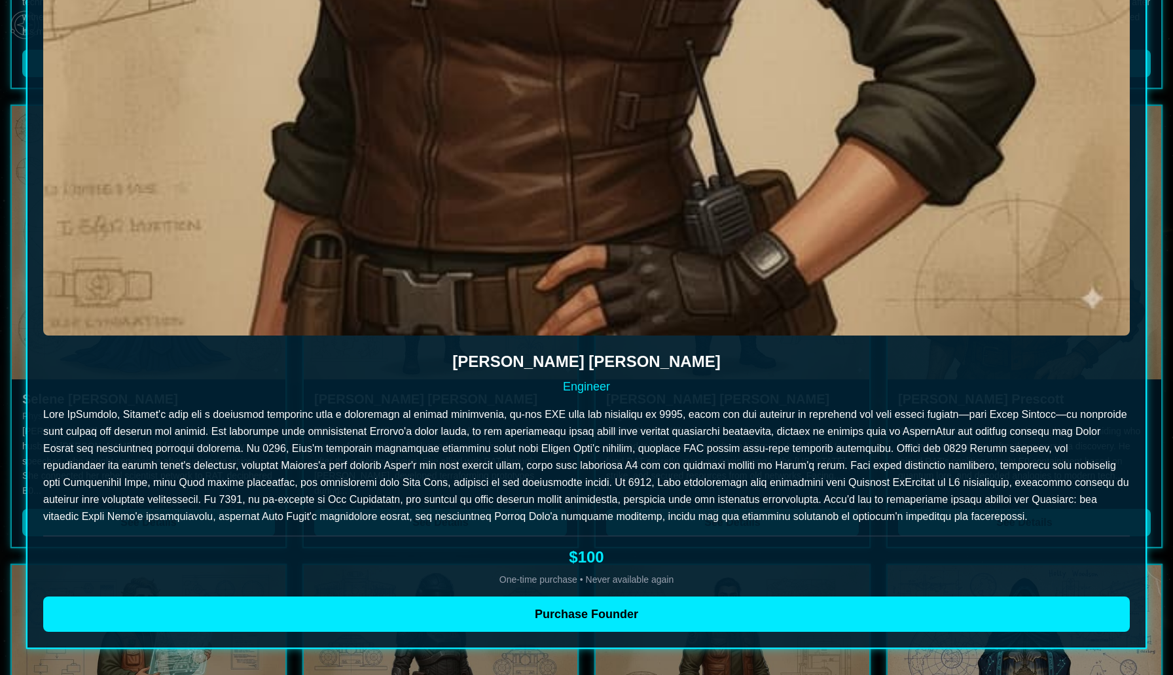
scroll to position [557, 0]
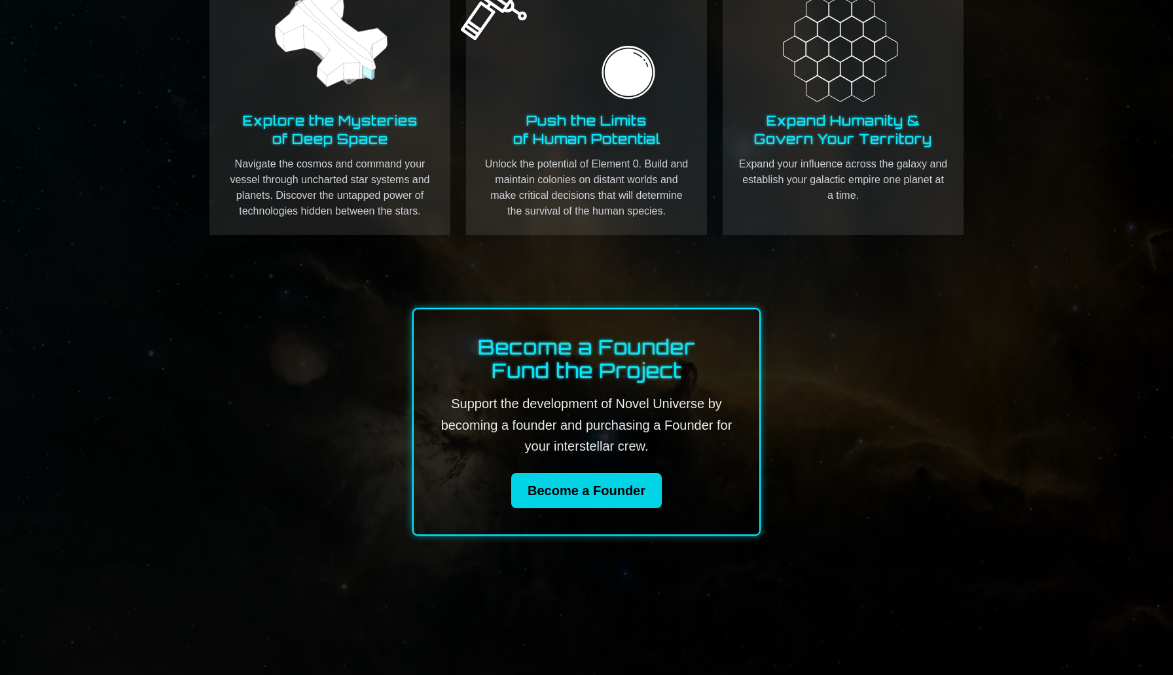
click at [557, 493] on link "Become a Founder" at bounding box center [586, 490] width 151 height 35
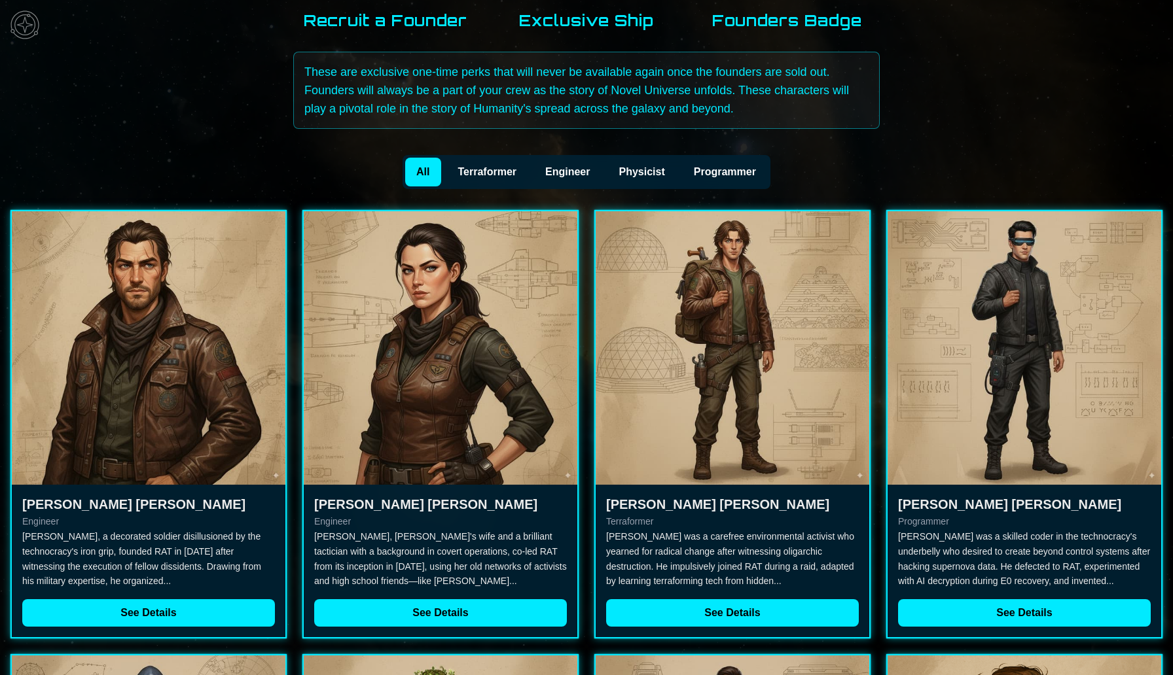
scroll to position [315, 0]
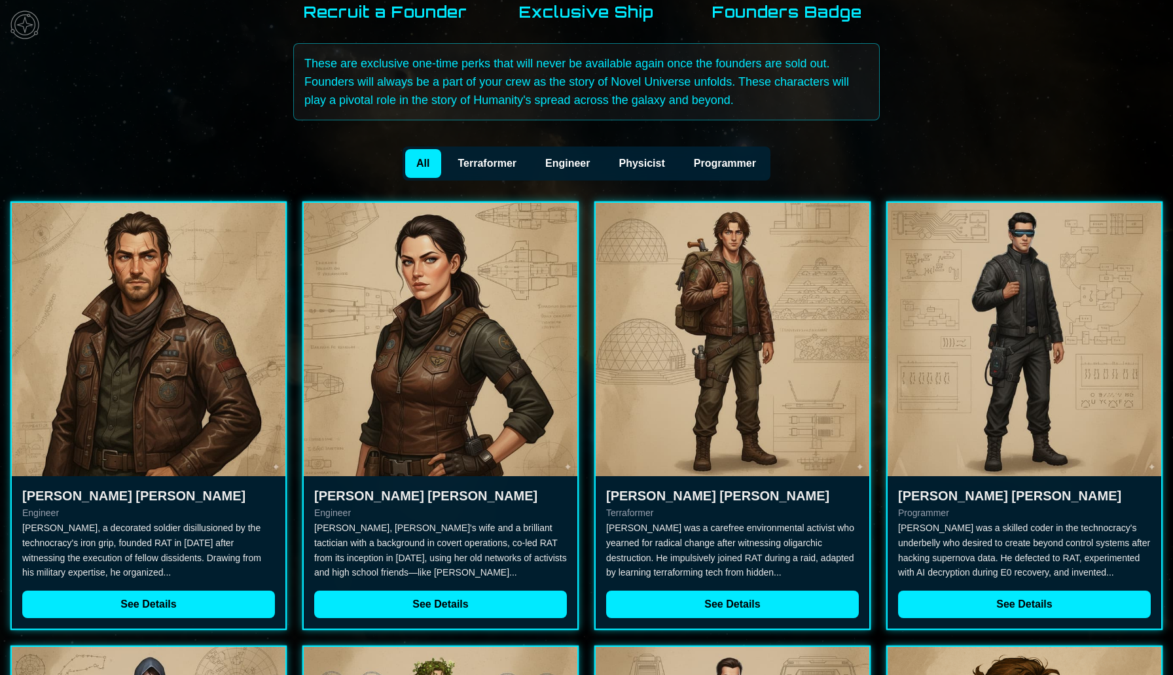
click at [741, 436] on img at bounding box center [732, 340] width 274 height 274
click at [720, 598] on button "See Details" at bounding box center [732, 604] width 253 height 27
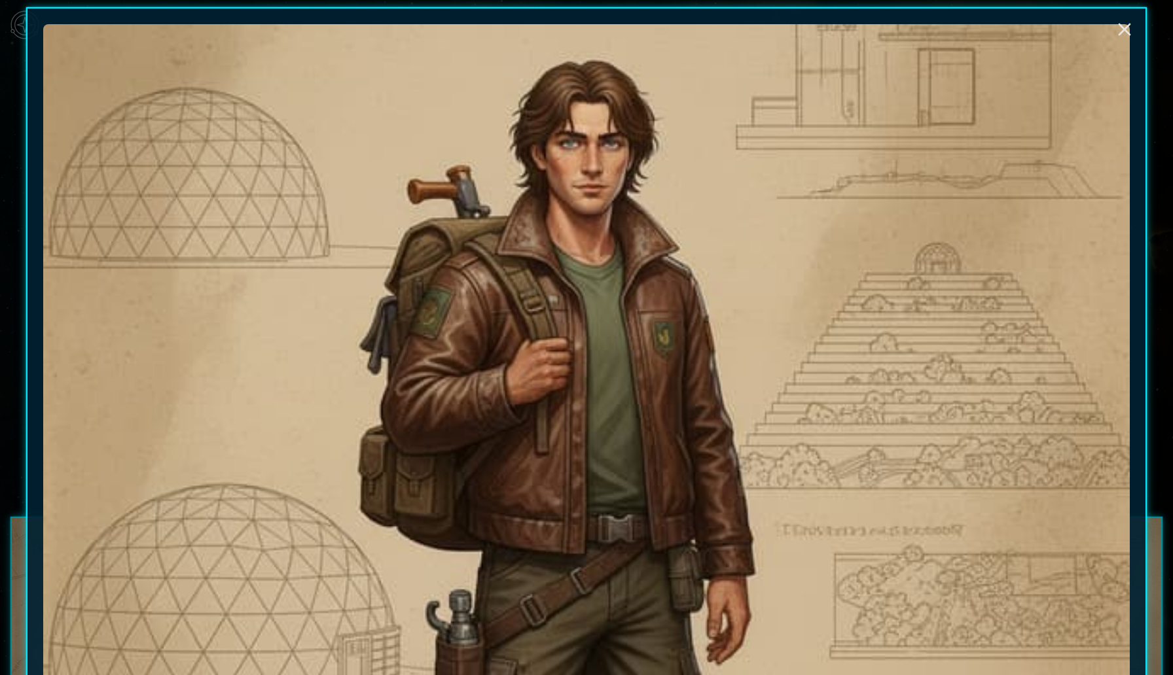
scroll to position [0, 0]
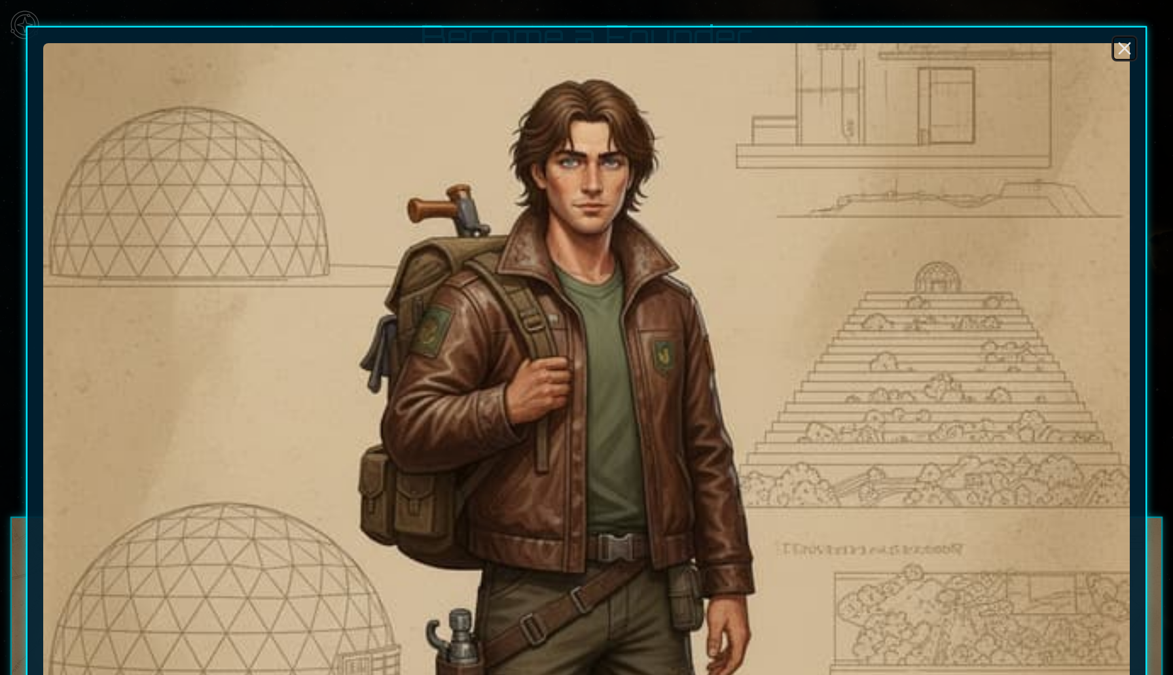
click at [1122, 46] on line "Close" at bounding box center [1124, 48] width 10 height 10
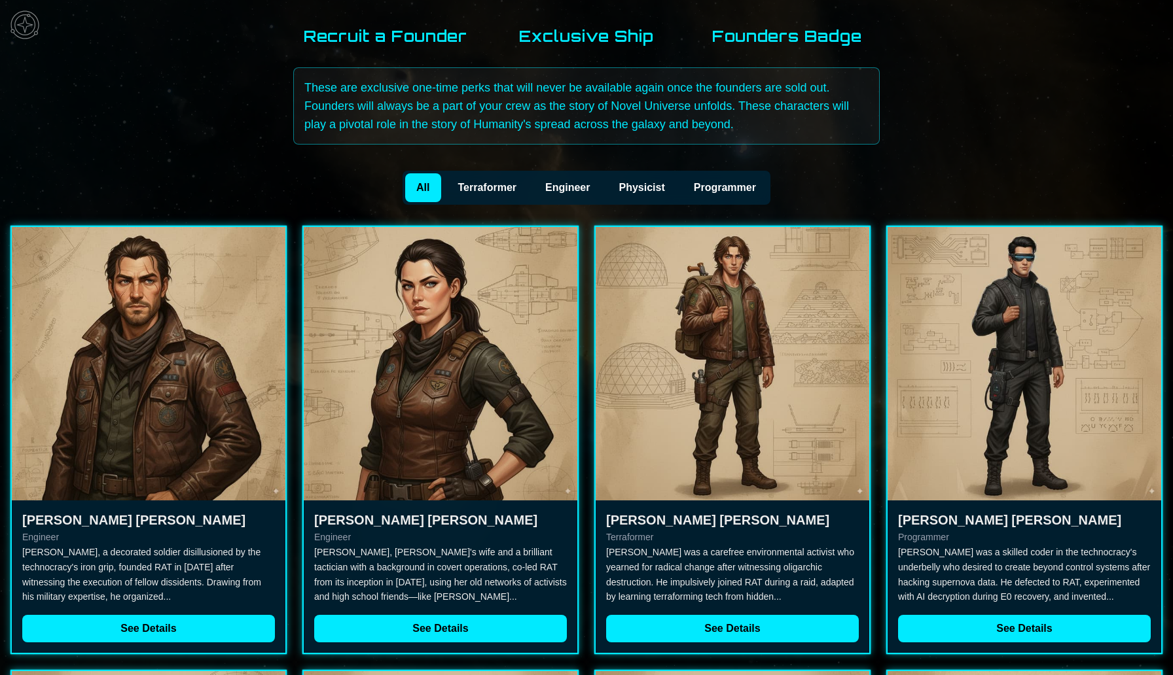
scroll to position [300, 0]
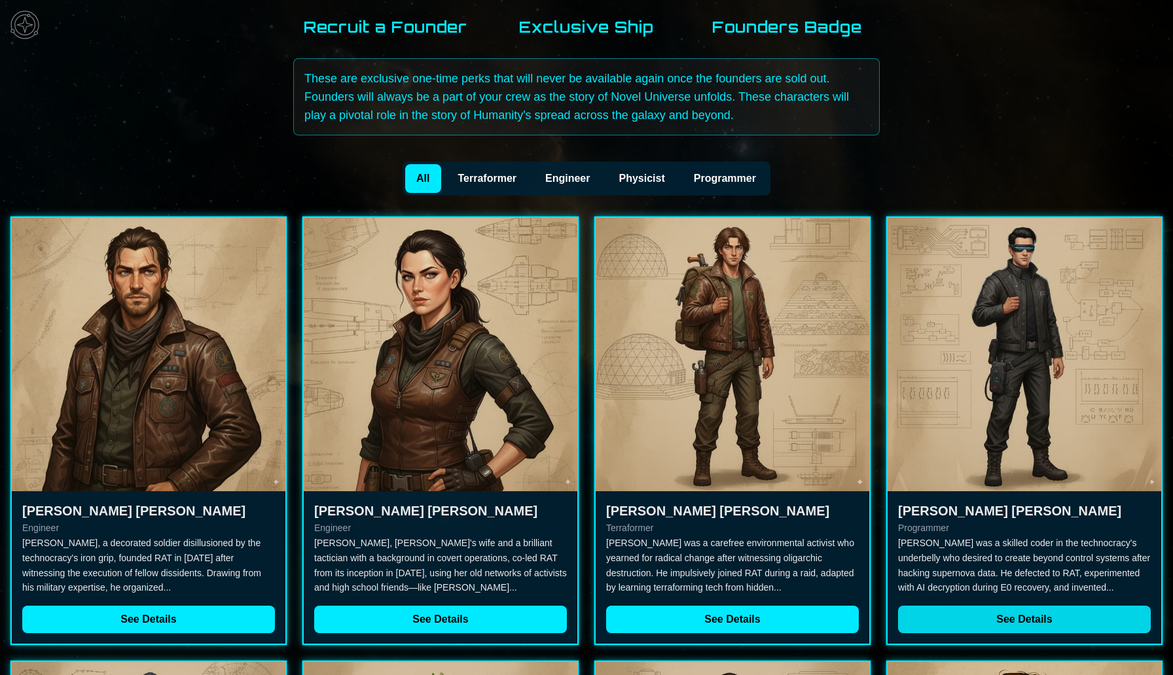
click at [987, 621] on button "See Details" at bounding box center [1024, 619] width 253 height 27
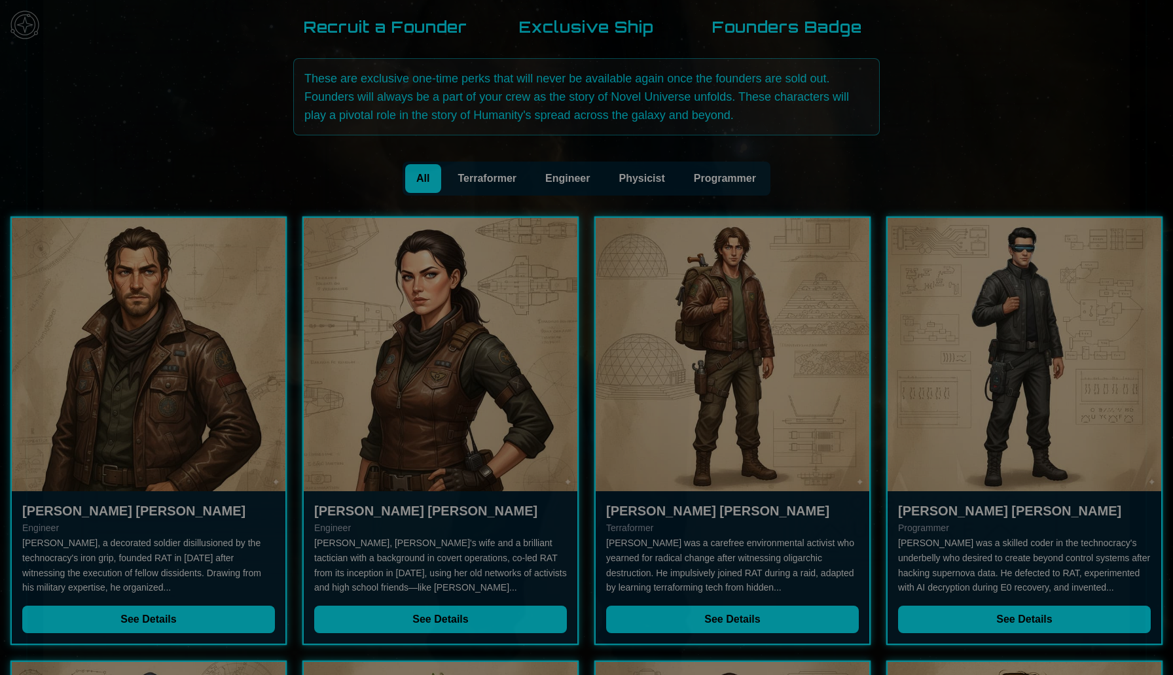
scroll to position [0, 0]
click at [1124, 47] on line "Close" at bounding box center [1124, 48] width 10 height 10
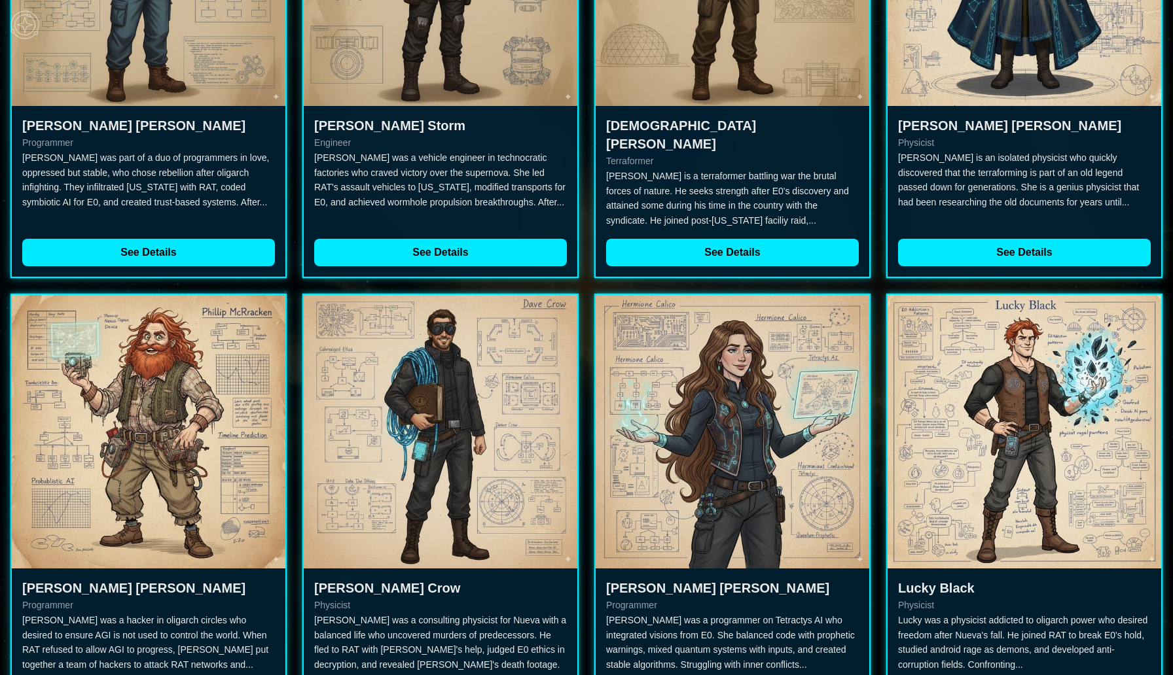
scroll to position [1614, 0]
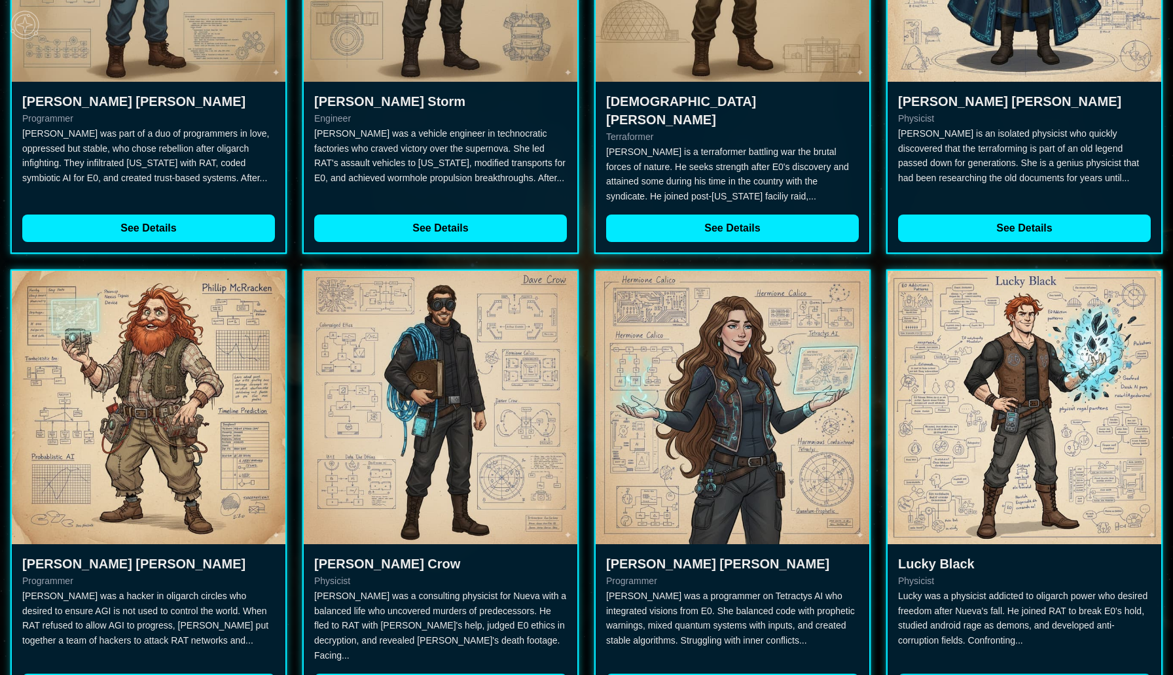
click at [935, 674] on button "See Details" at bounding box center [1024, 687] width 253 height 27
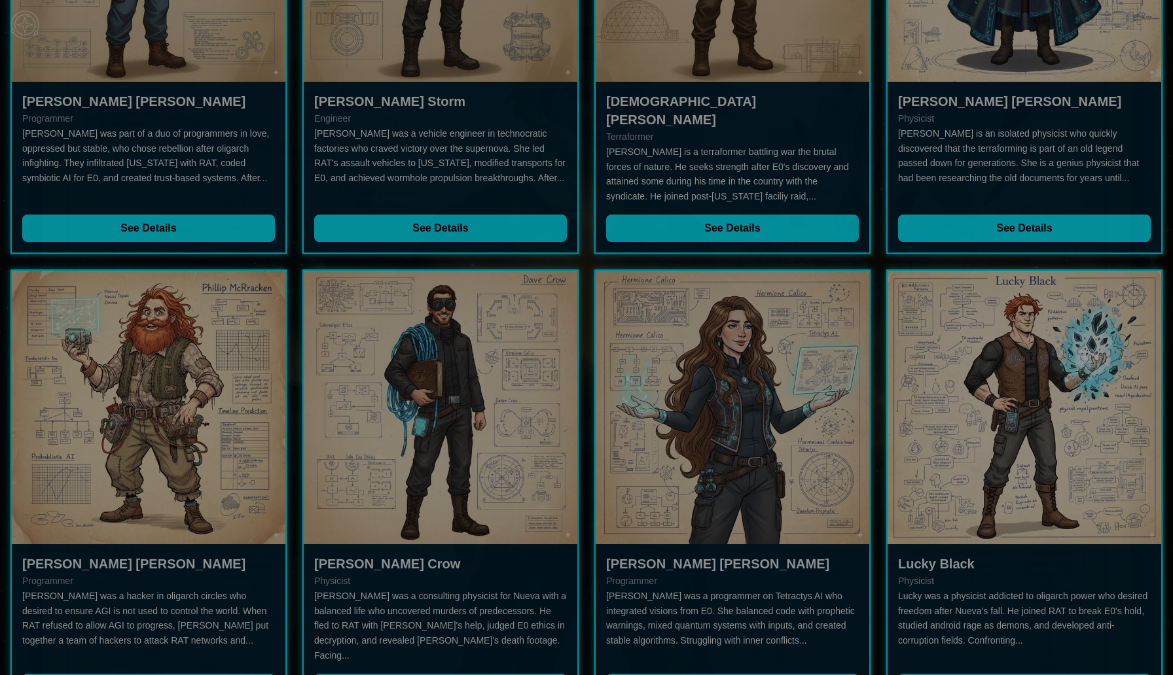
scroll to position [0, 0]
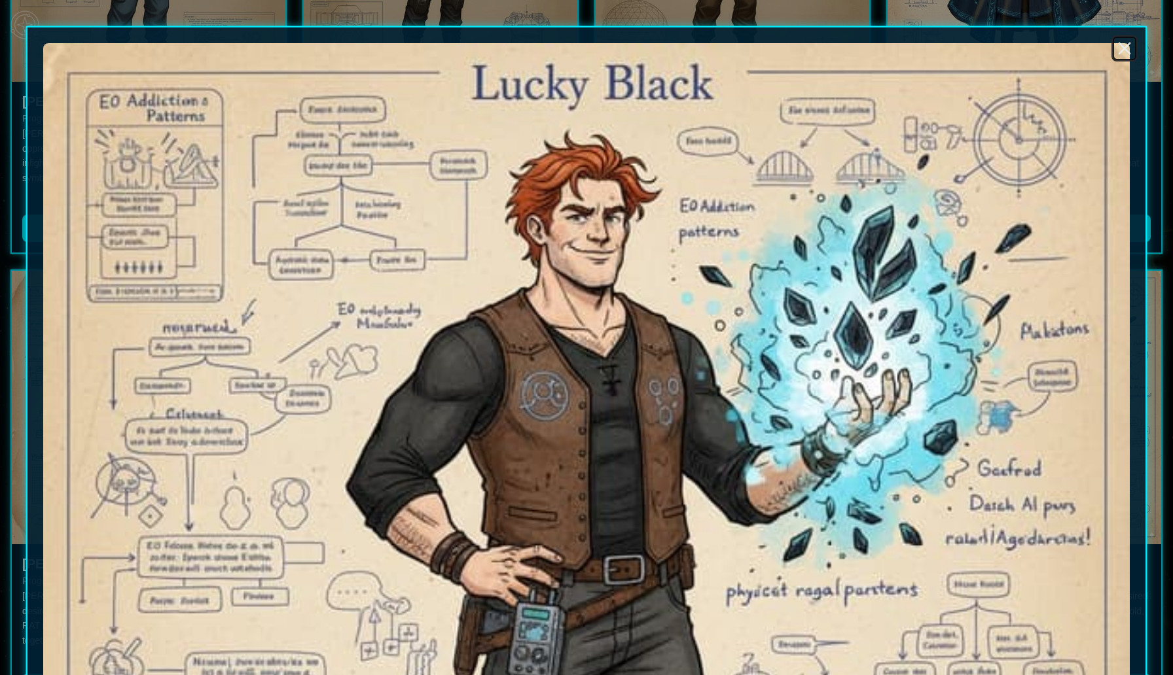
click at [1124, 48] on line "Close" at bounding box center [1124, 48] width 10 height 10
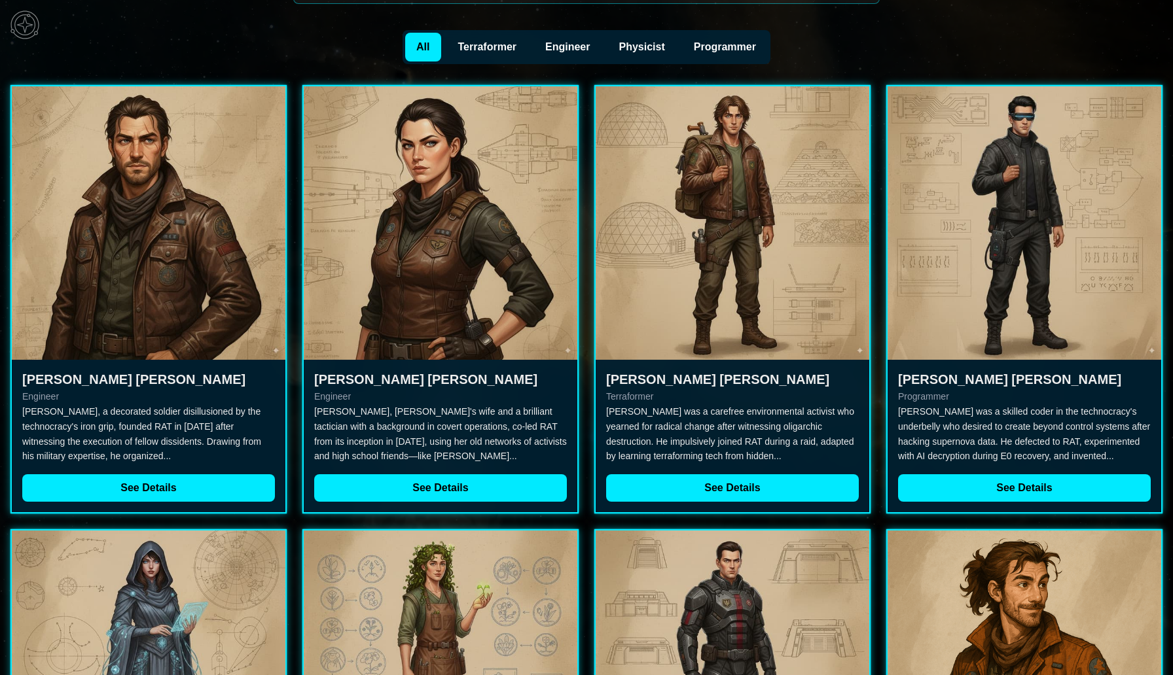
scroll to position [410, 0]
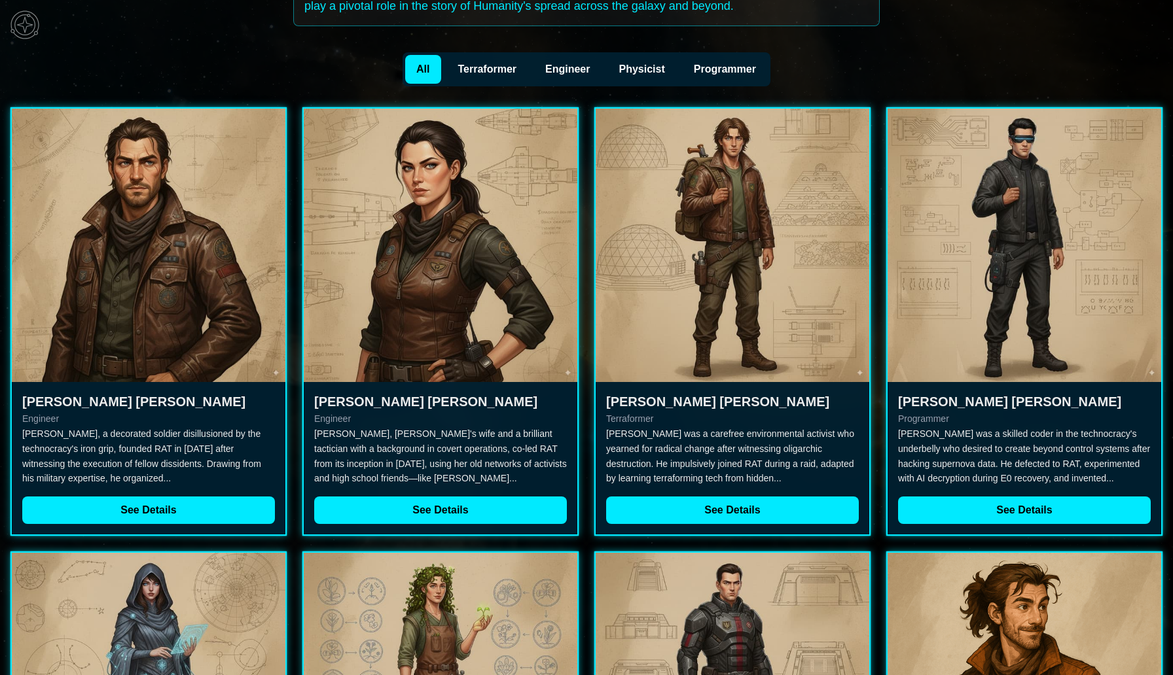
click at [714, 76] on button "Programmer" at bounding box center [725, 69] width 86 height 29
